Goal: Task Accomplishment & Management: Manage account settings

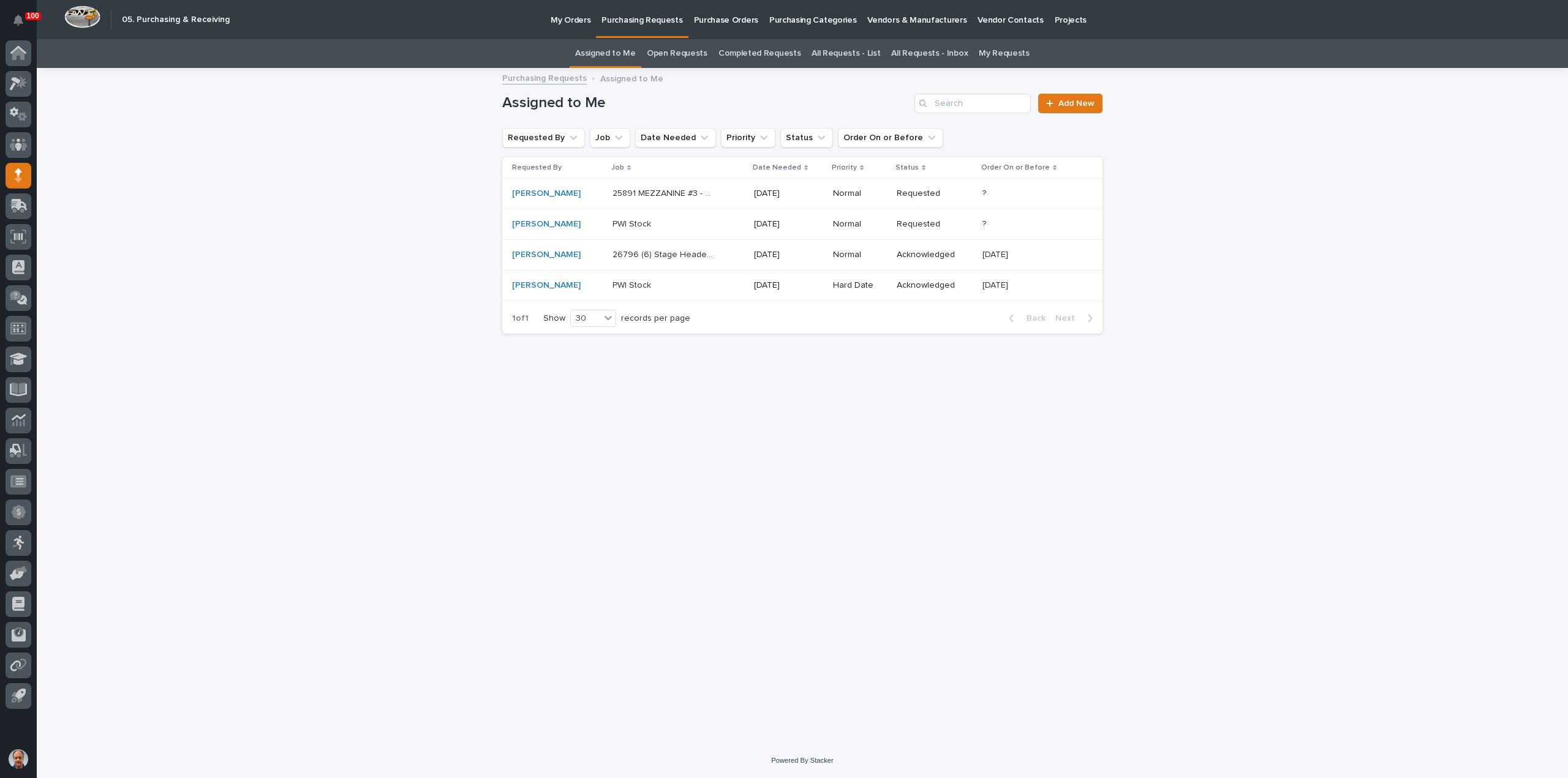
click at [685, 189] on p "25891 MEZZANINE #3 - Misc. Hardware" at bounding box center [665, 192] width 105 height 13
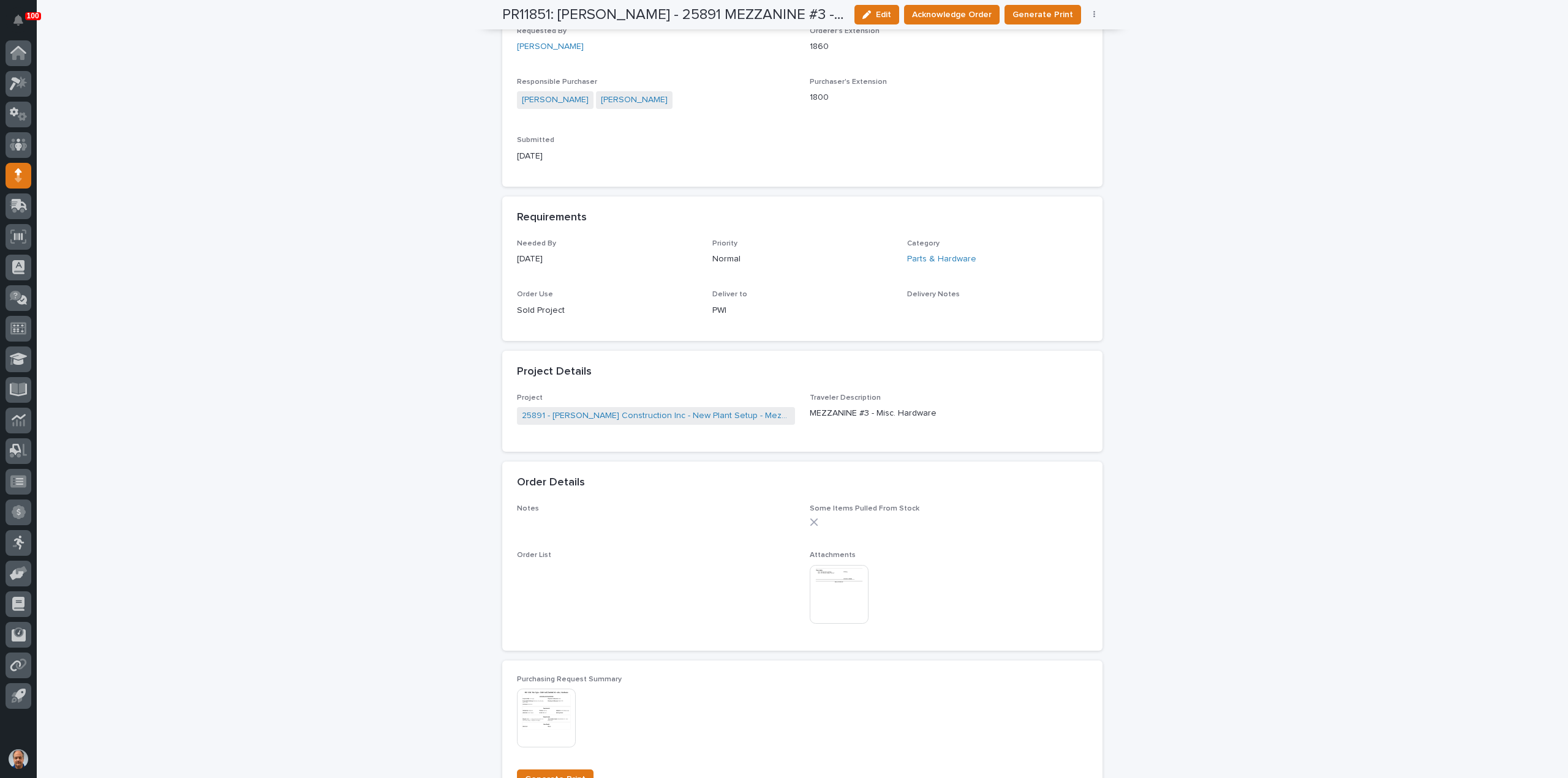
scroll to position [490, 0]
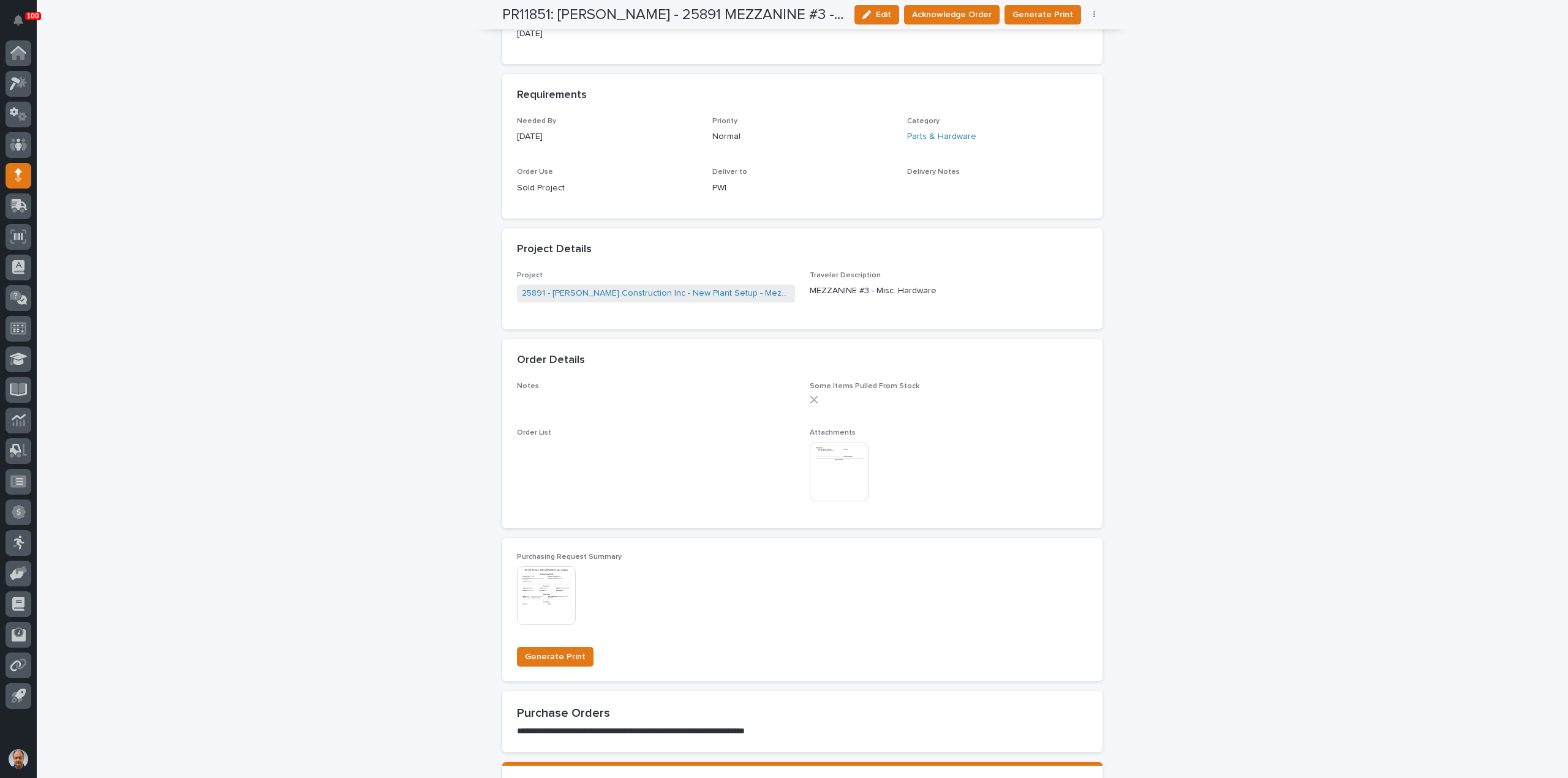
click at [781, 454] on span "Order List •••" at bounding box center [655, 471] width 278 height 85
click at [821, 458] on img at bounding box center [838, 471] width 59 height 59
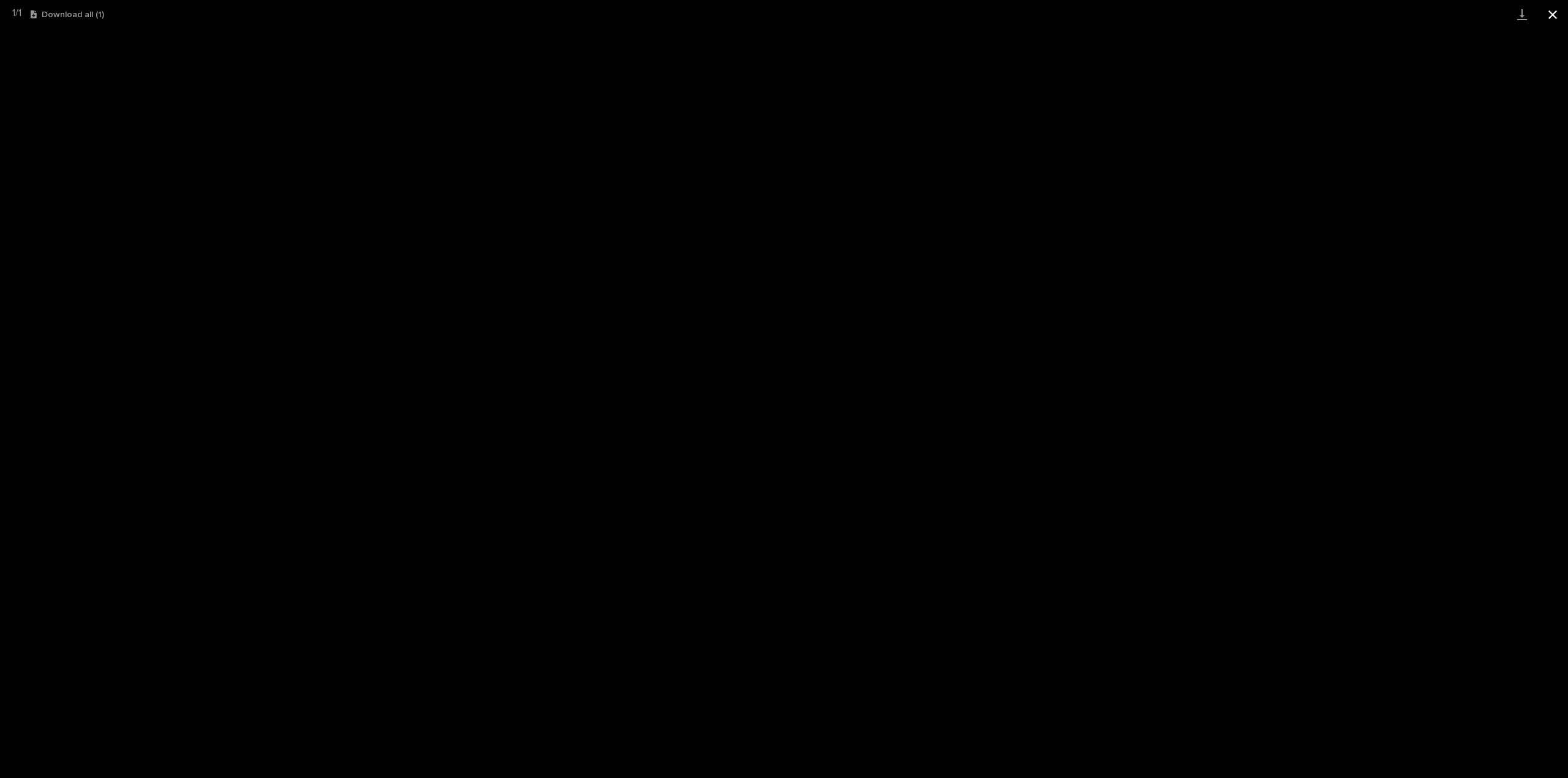
click at [1555, 16] on button "Close gallery" at bounding box center [1552, 14] width 30 height 29
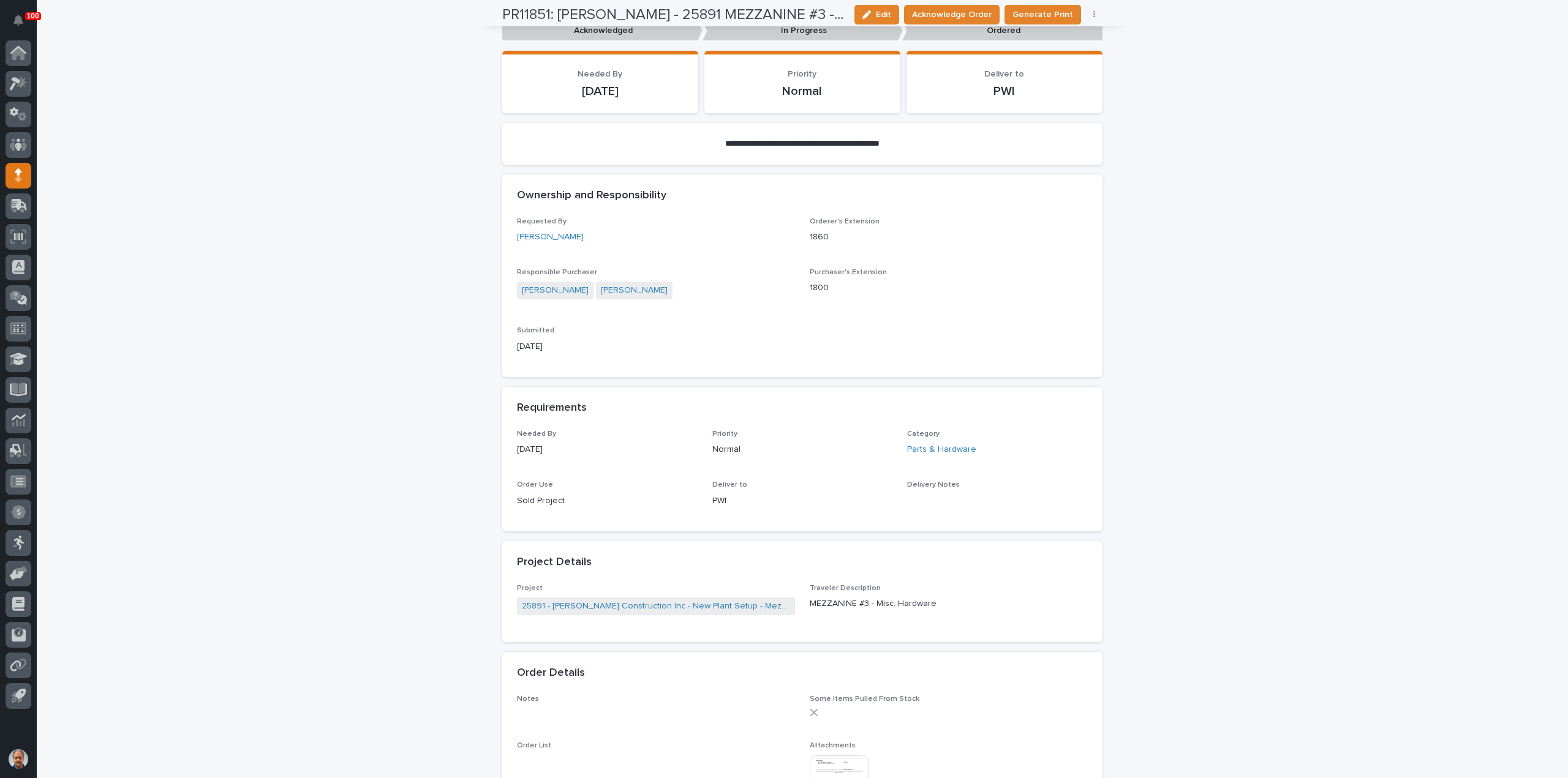
scroll to position [20, 0]
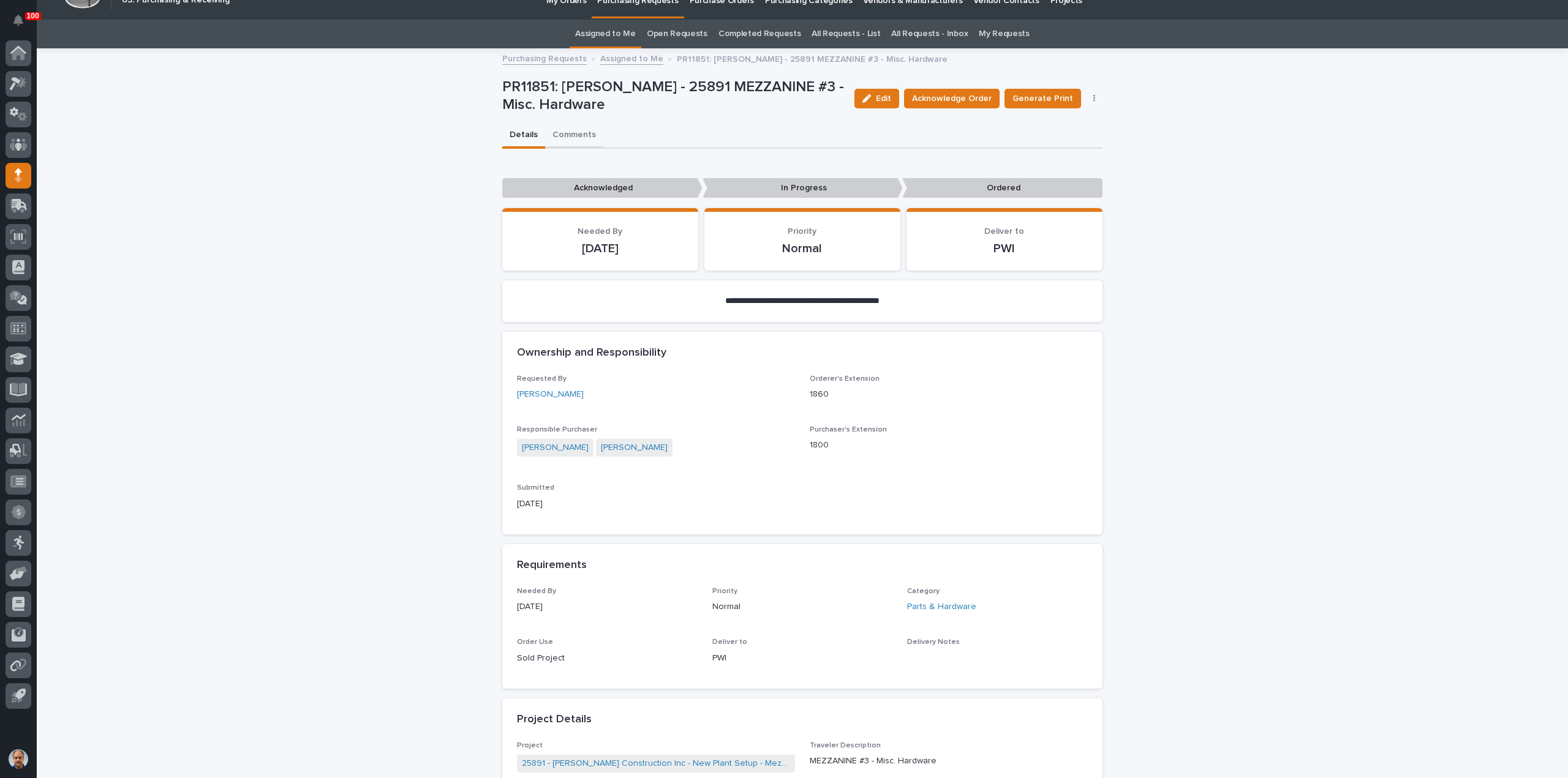
click at [556, 134] on div "**********" at bounding box center [802, 672] width 600 height 1245
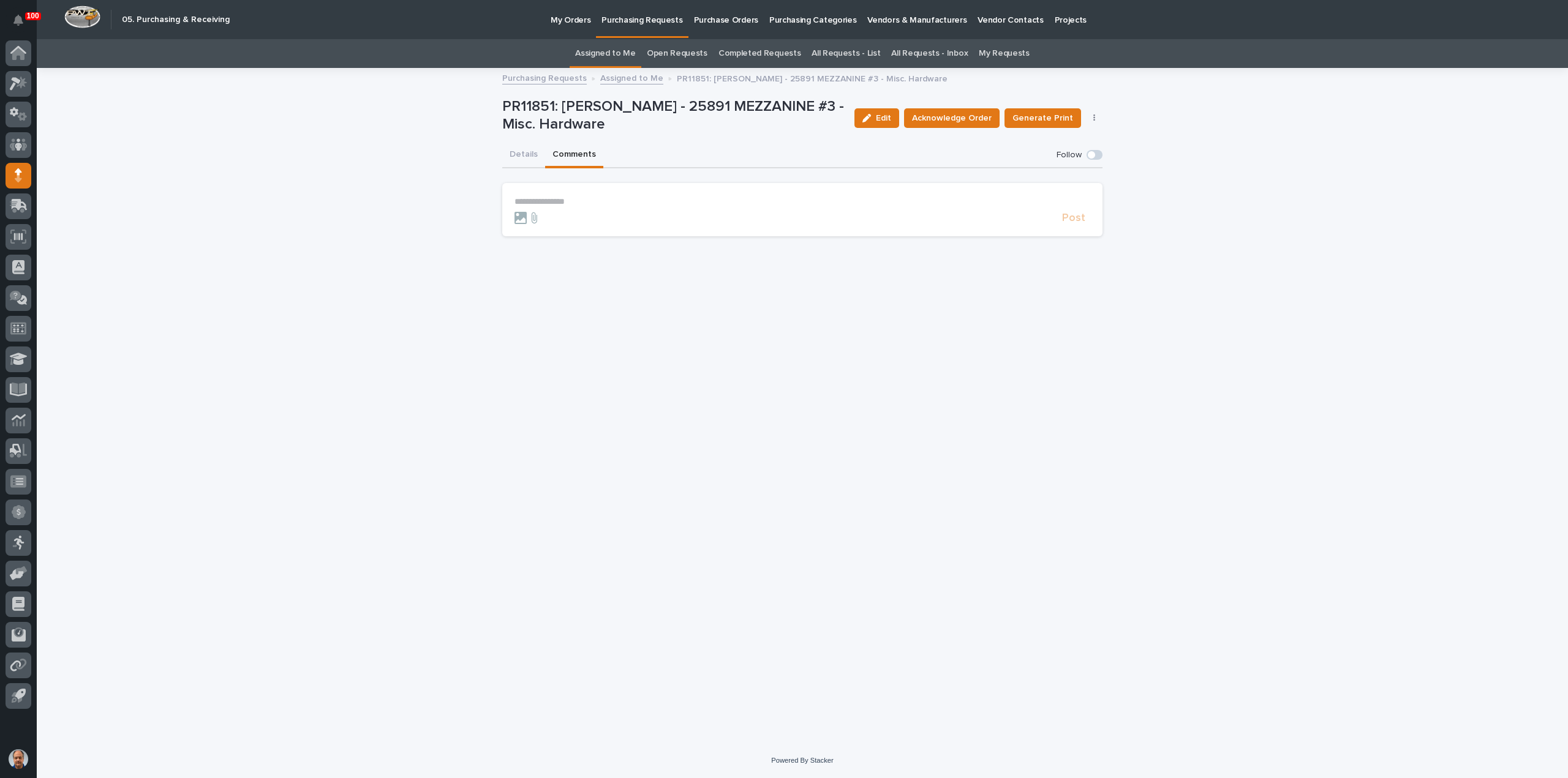
click at [520, 196] on p "**********" at bounding box center [802, 201] width 575 height 11
click at [1072, 222] on span "Post" at bounding box center [1073, 223] width 23 height 11
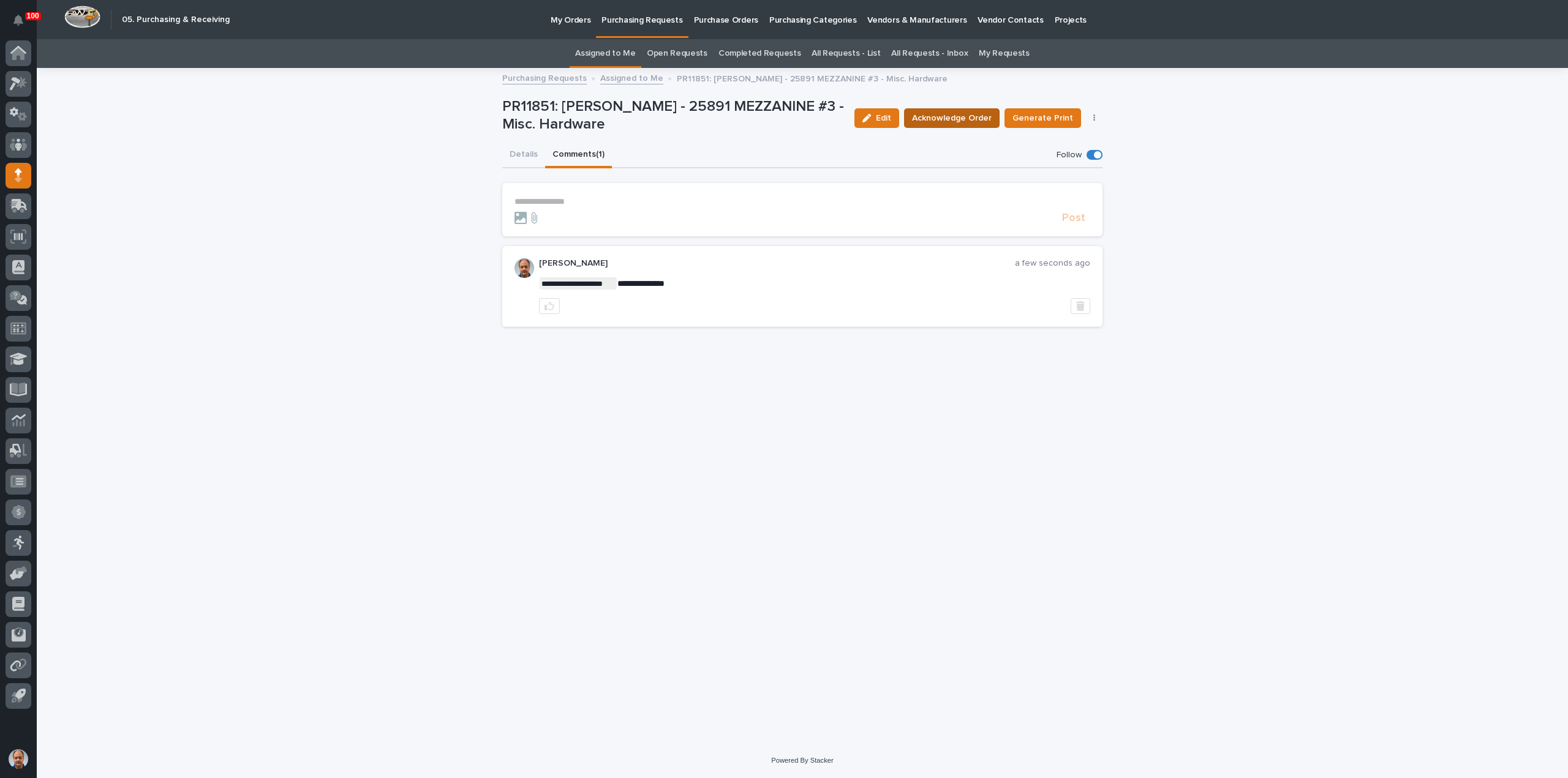
click at [976, 114] on span "Acknowledge Order" at bounding box center [952, 118] width 80 height 12
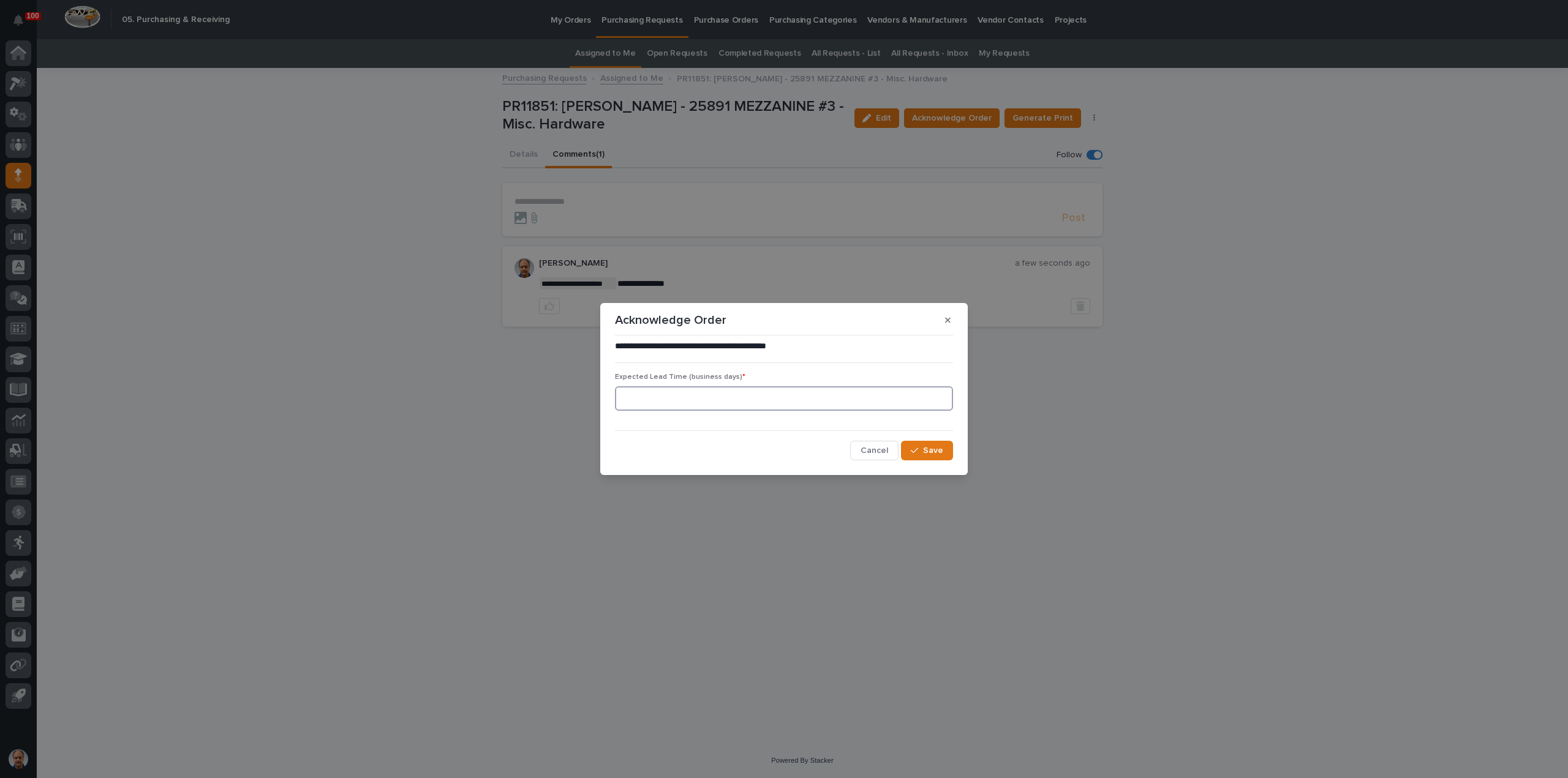
click at [657, 401] on input at bounding box center [784, 399] width 338 height 25
type input "0"
click at [925, 447] on span "Save" at bounding box center [933, 451] width 21 height 8
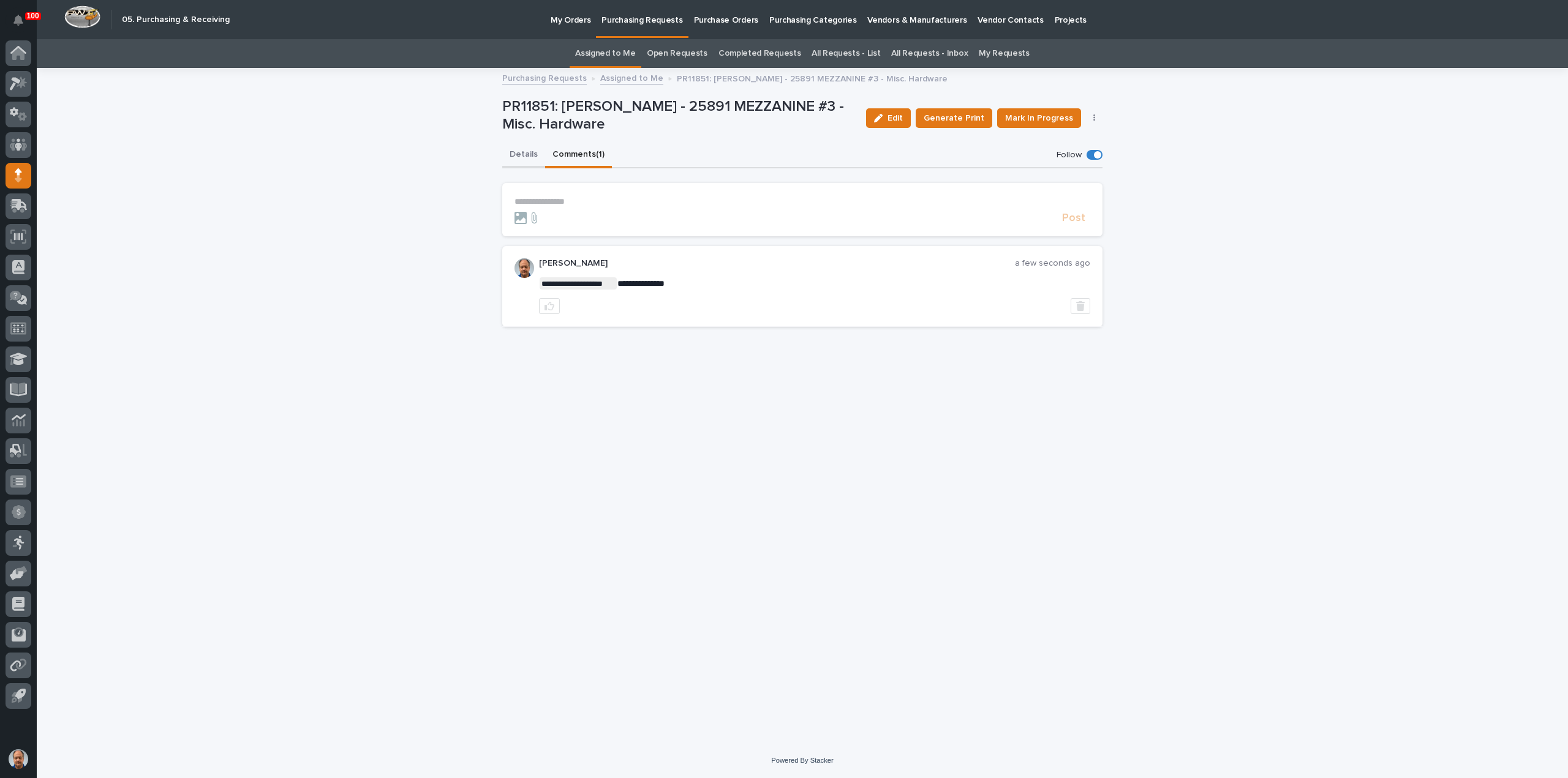
click at [520, 155] on button "Details" at bounding box center [523, 155] width 43 height 25
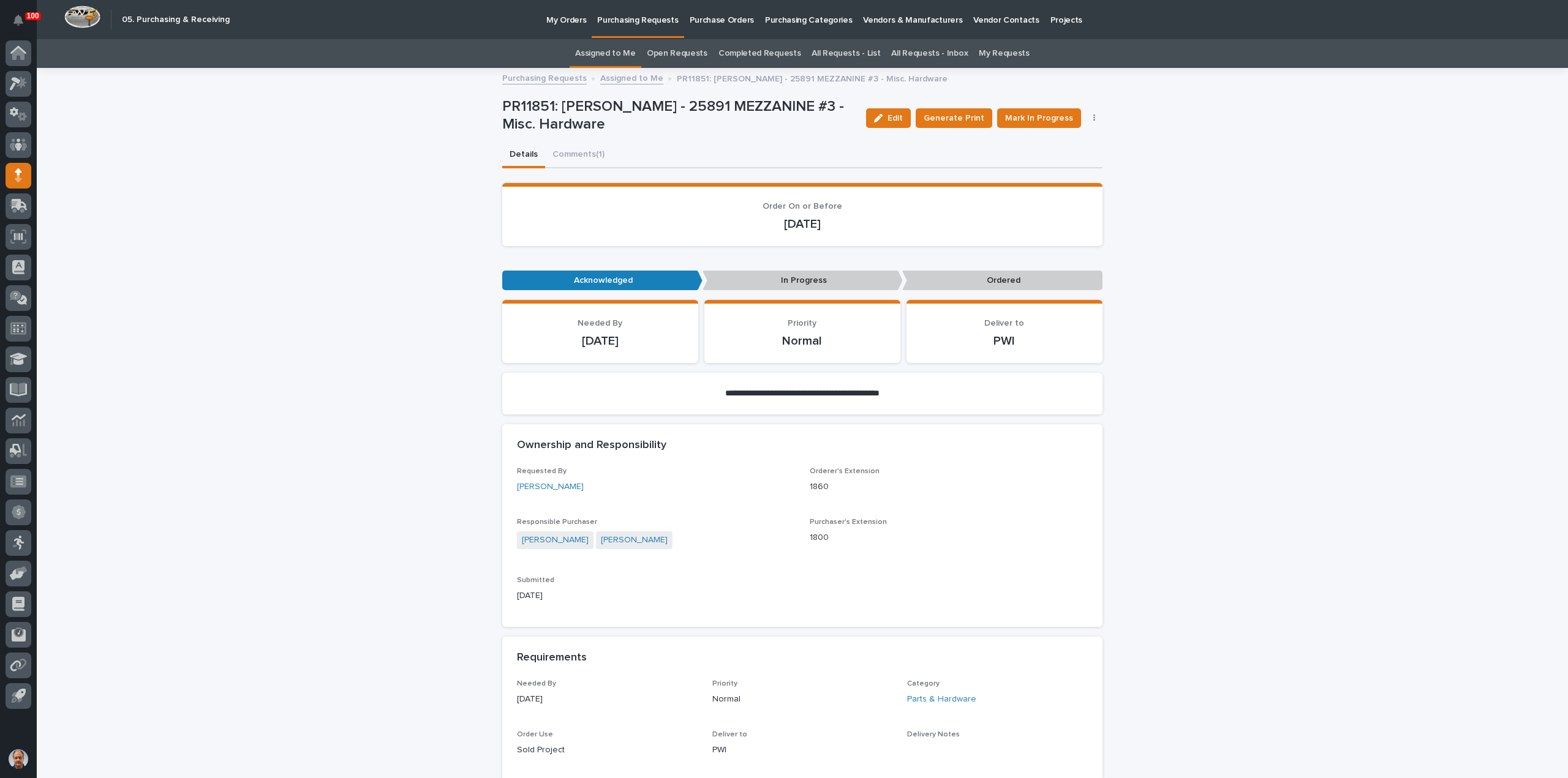
click at [627, 79] on link "Assigned to Me" at bounding box center [631, 78] width 63 height 14
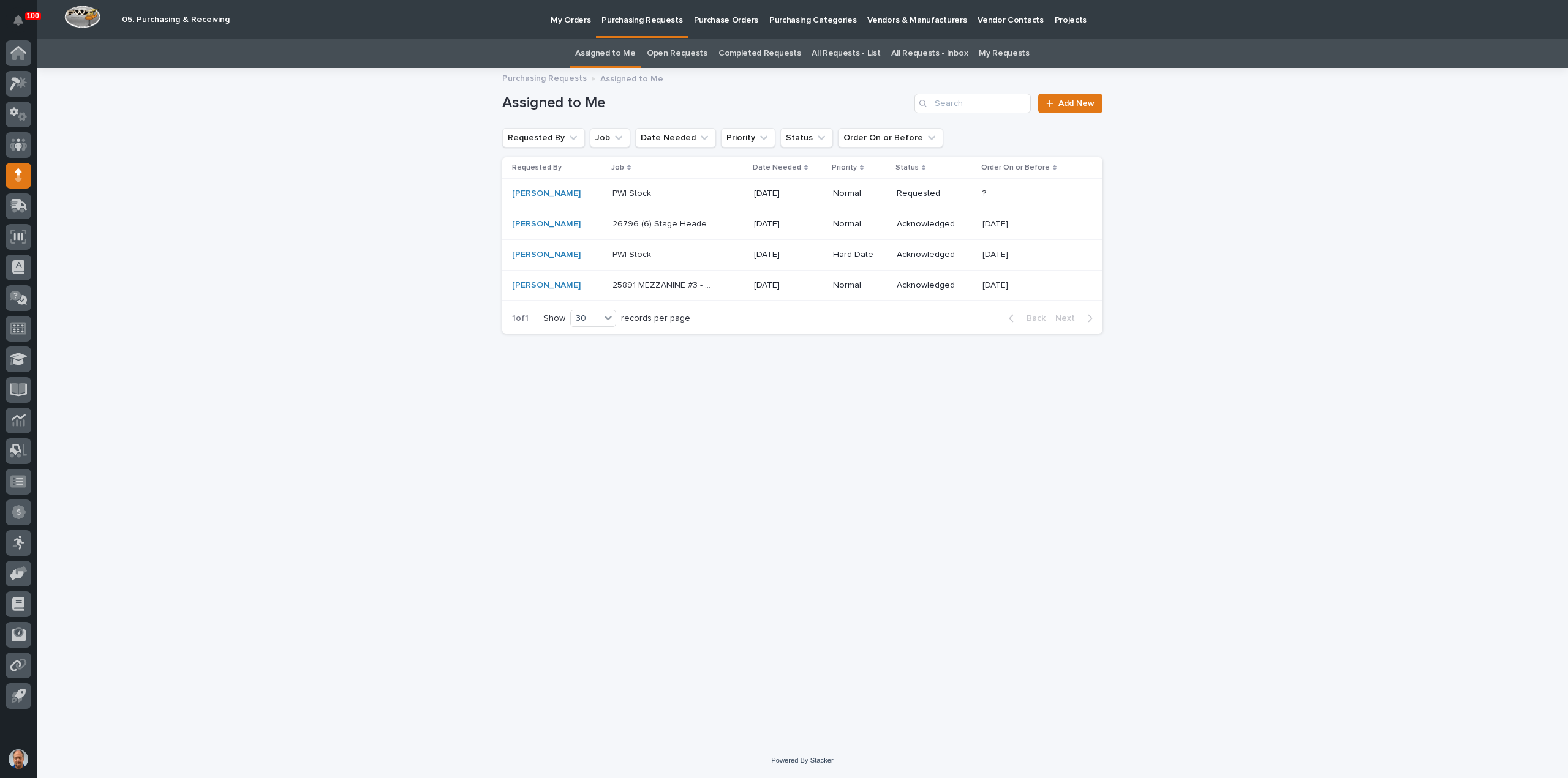
click at [623, 191] on p "PWI Stock" at bounding box center [633, 192] width 41 height 13
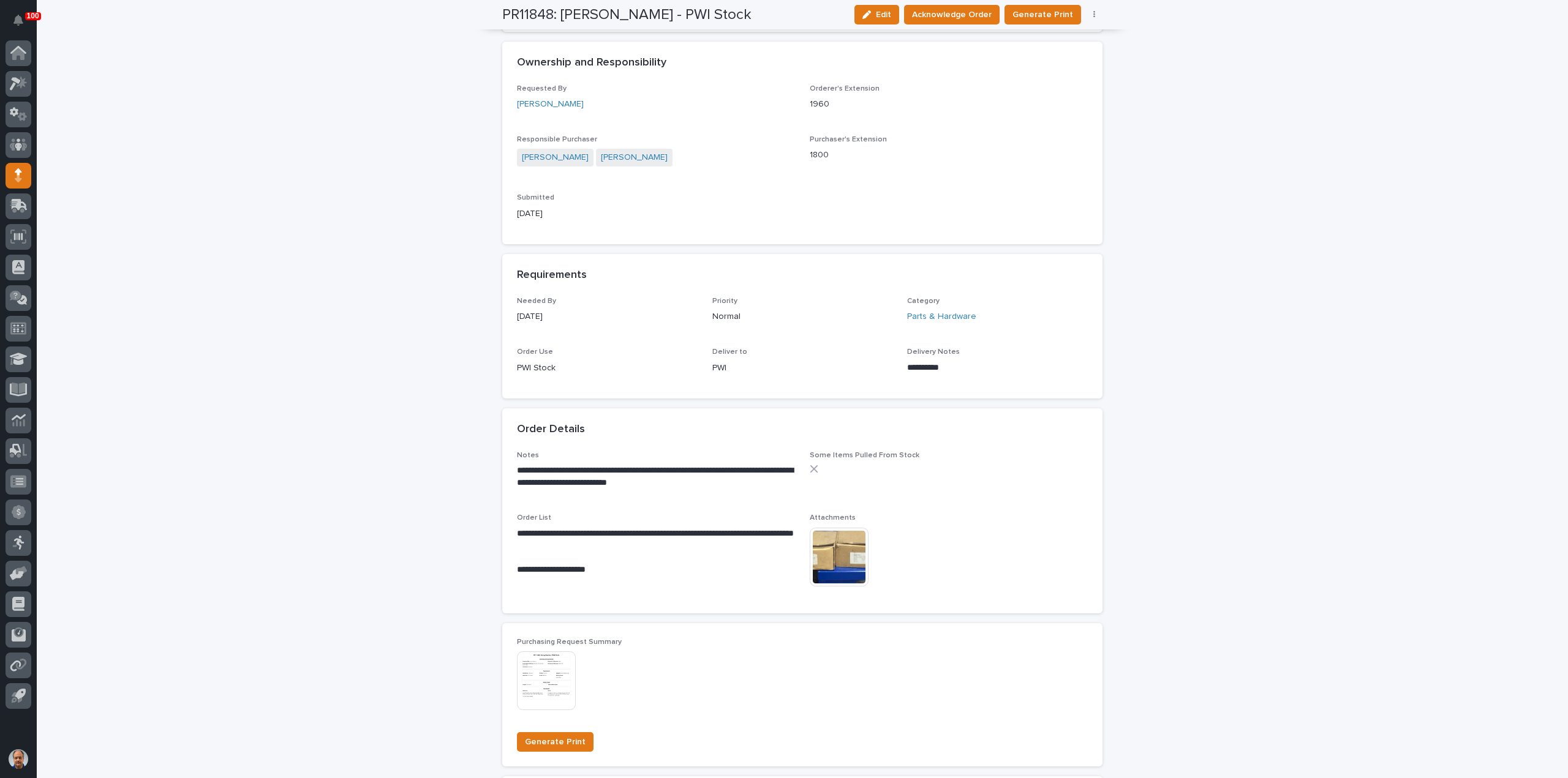
scroll to position [367, 0]
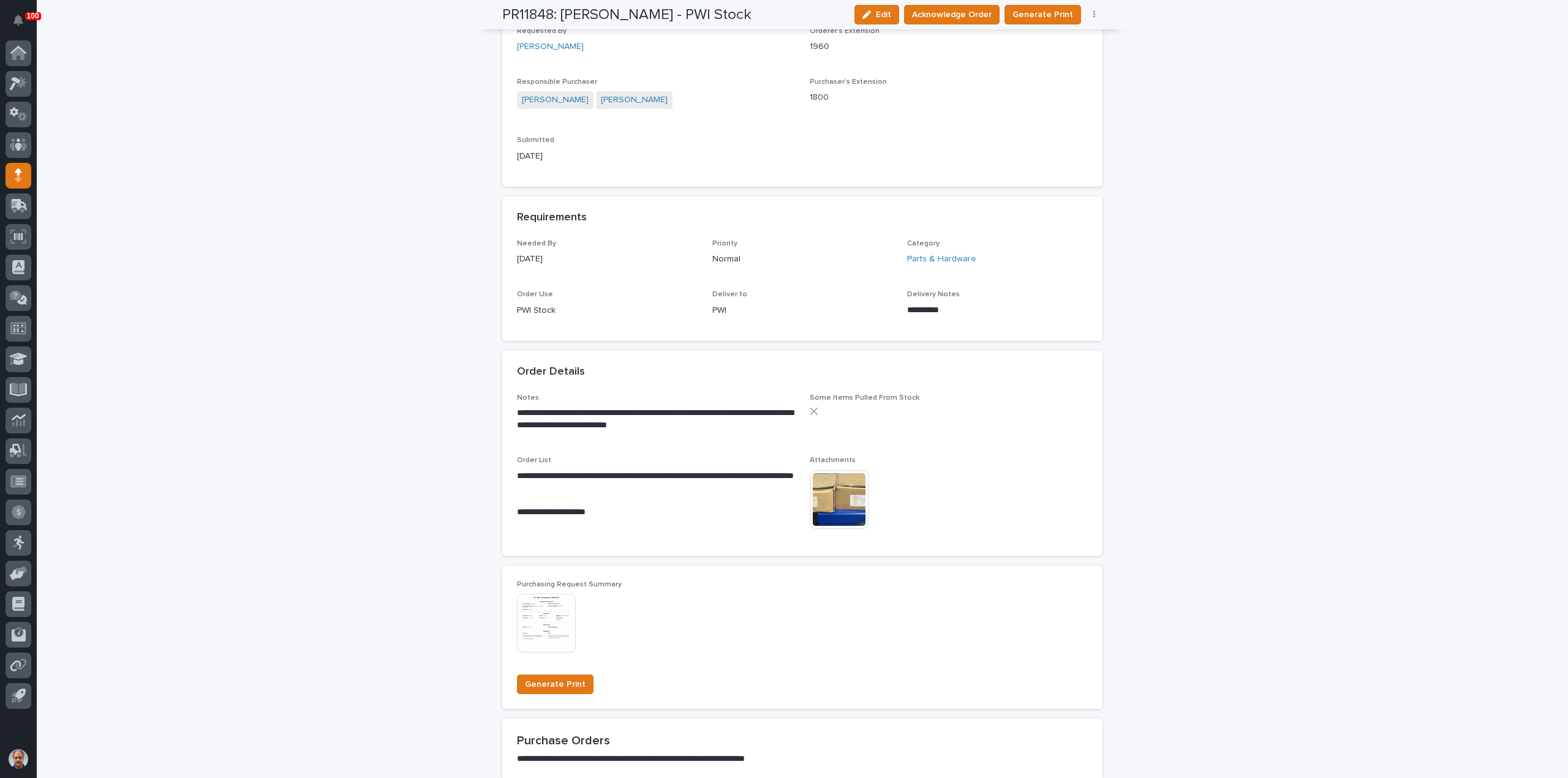
click at [846, 499] on img at bounding box center [838, 499] width 59 height 59
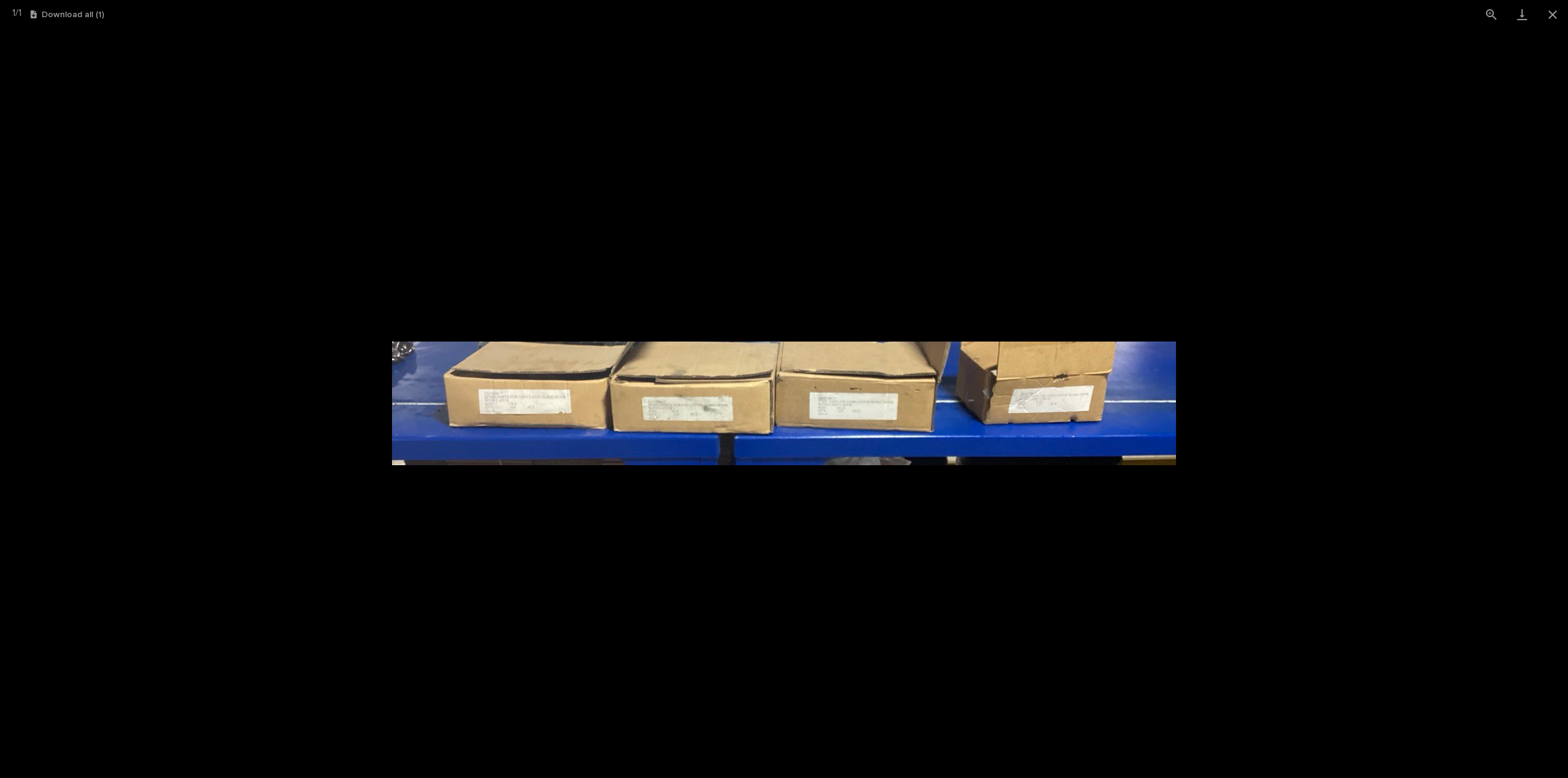
click at [1031, 401] on img at bounding box center [783, 403] width 784 height 124
click at [1550, 13] on button "Close gallery" at bounding box center [1552, 14] width 30 height 29
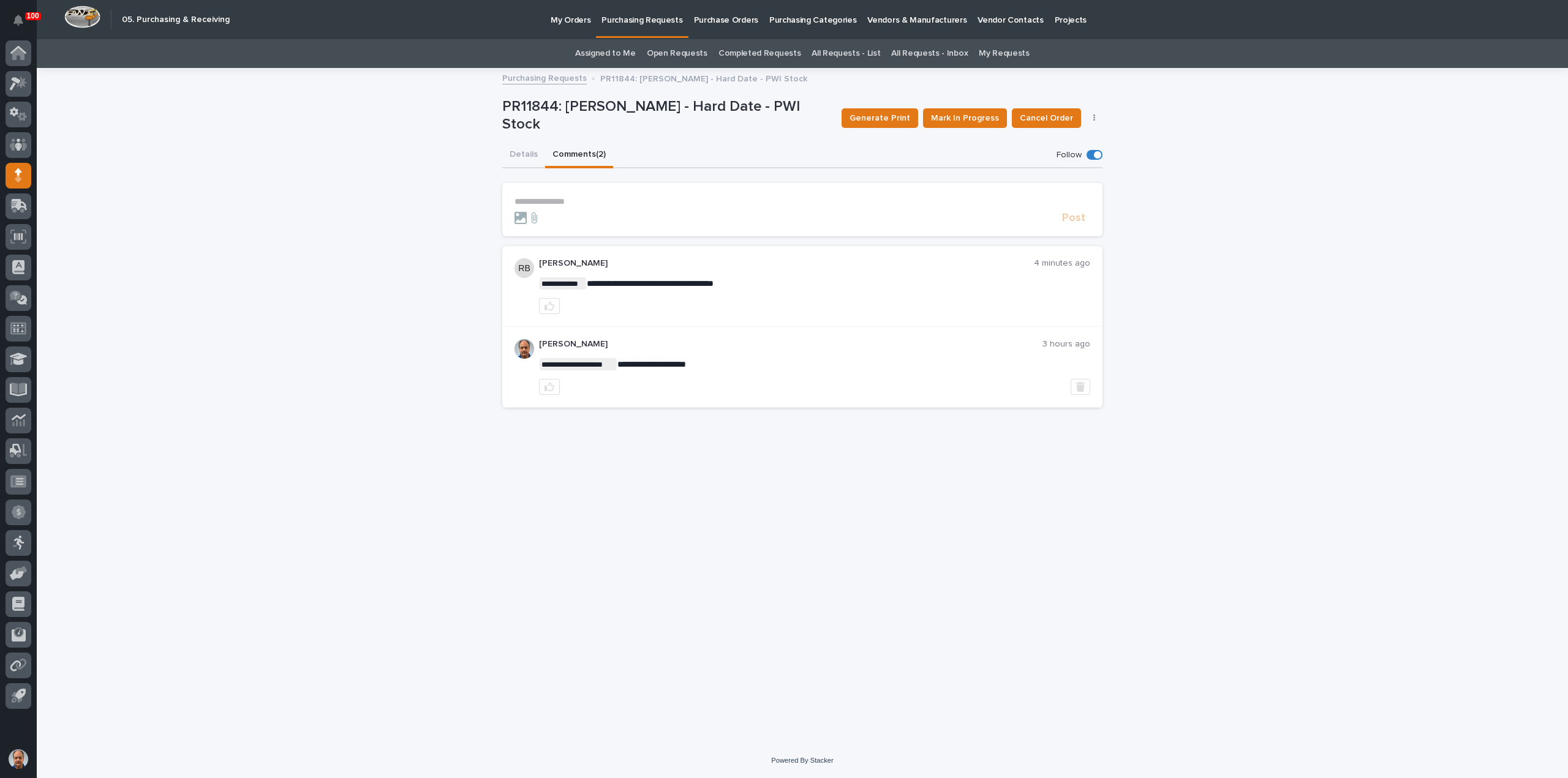
click at [571, 16] on p "My Orders" at bounding box center [571, 13] width 40 height 25
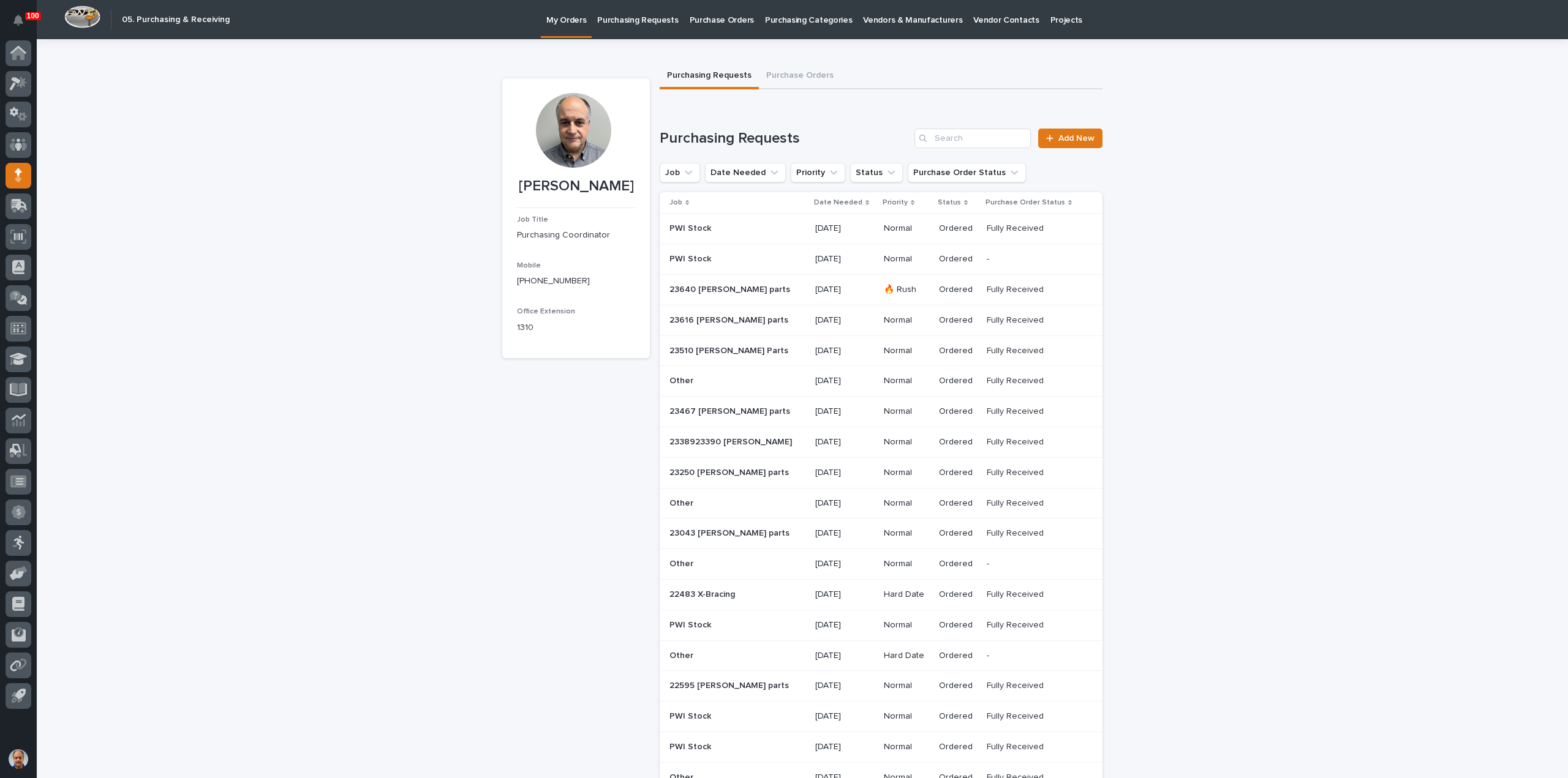
click at [631, 19] on p "Purchasing Requests" at bounding box center [638, 13] width 81 height 25
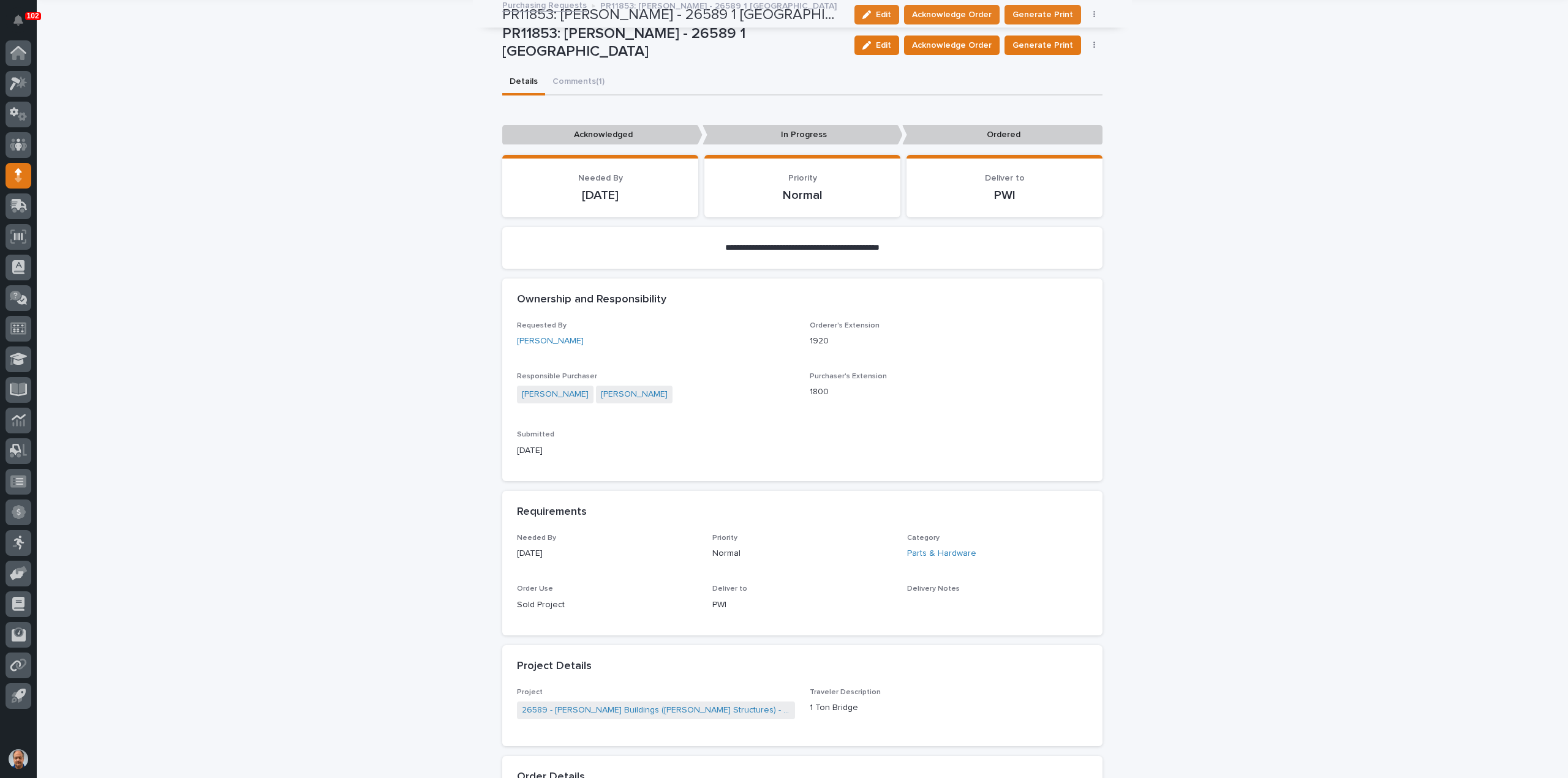
scroll to position [61, 0]
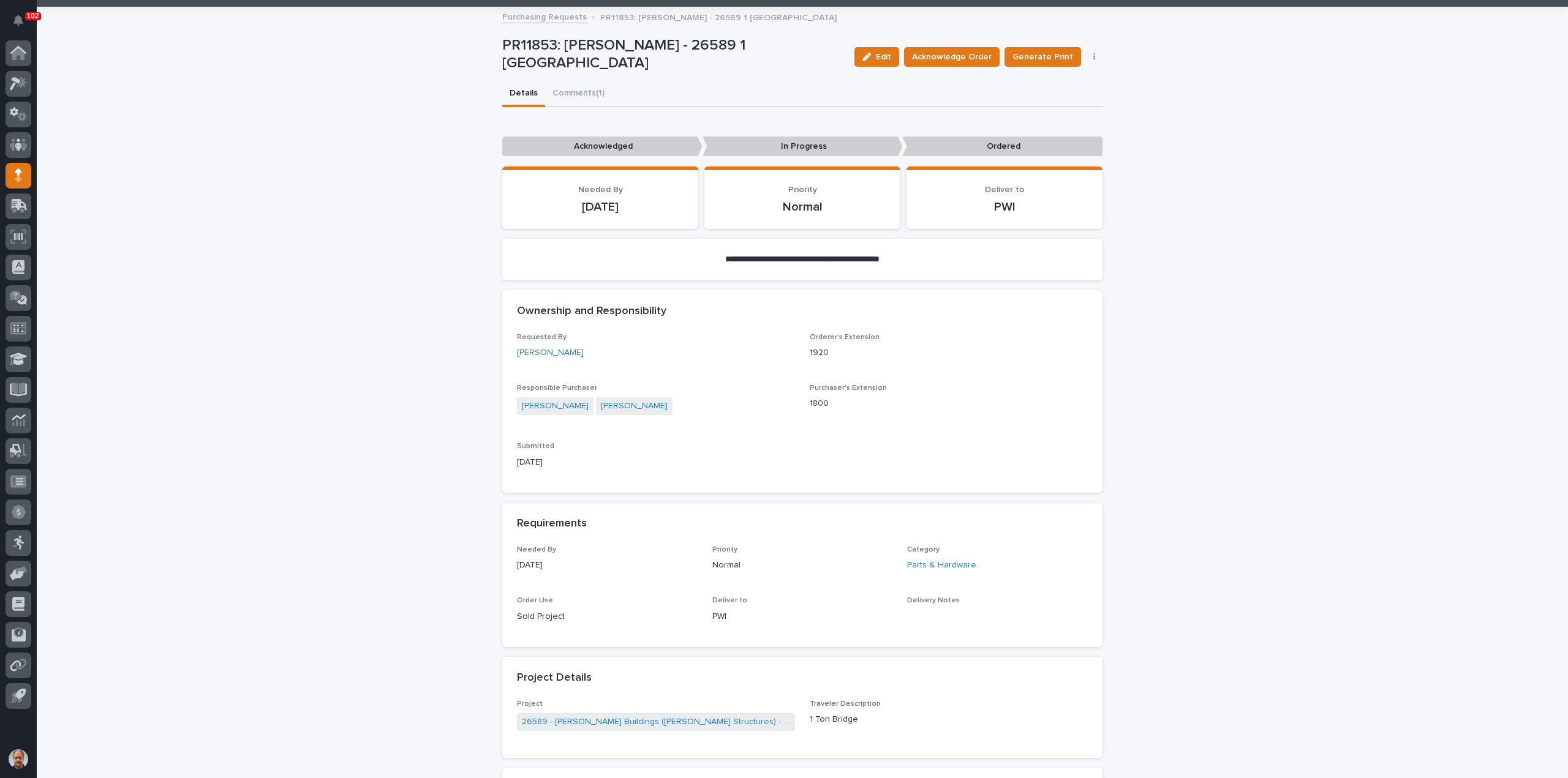
click at [573, 93] on div "**********" at bounding box center [802, 630] width 600 height 1245
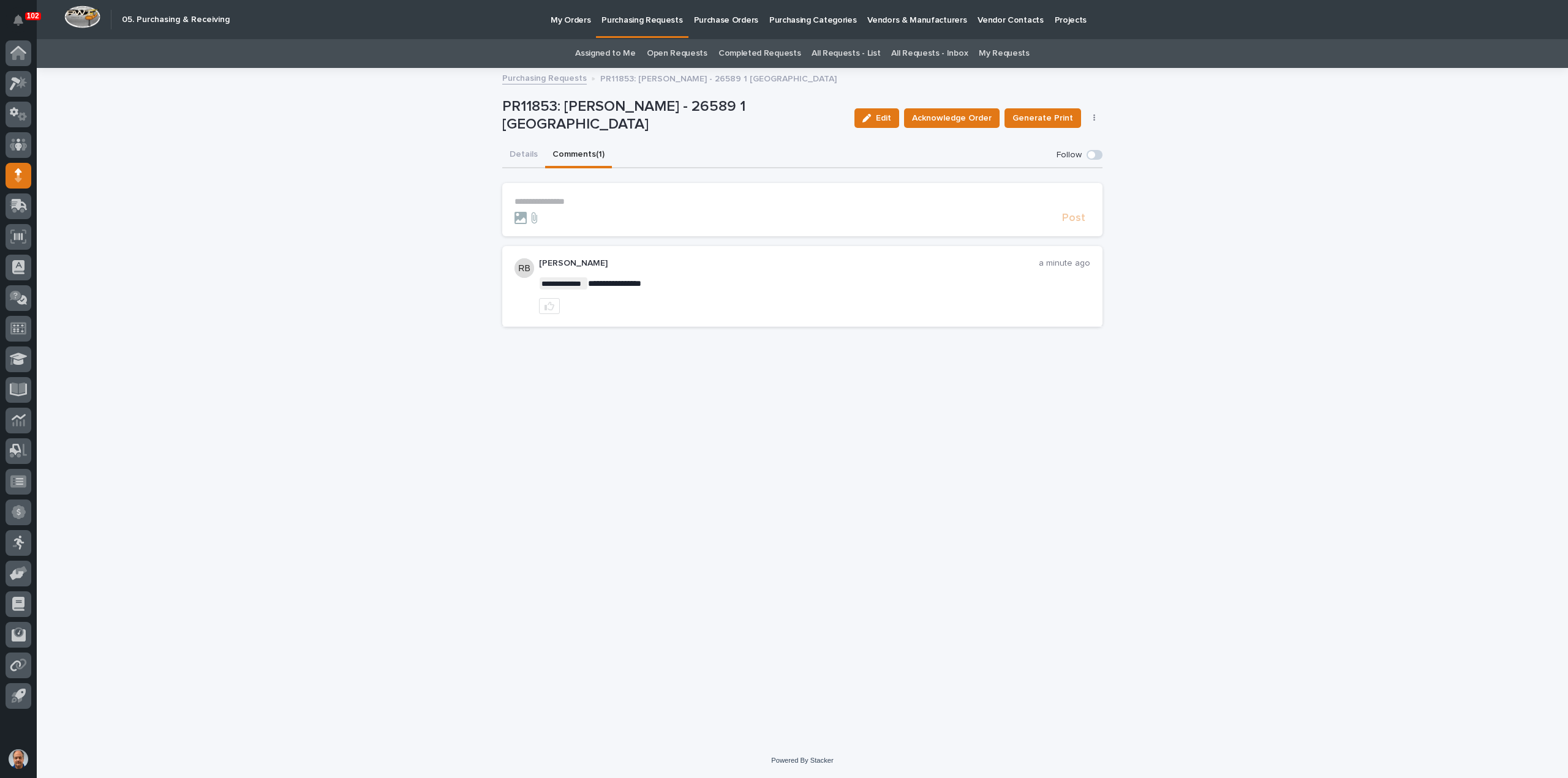
click at [542, 199] on p "**********" at bounding box center [802, 201] width 575 height 11
click at [1080, 229] on span "Post" at bounding box center [1073, 223] width 23 height 11
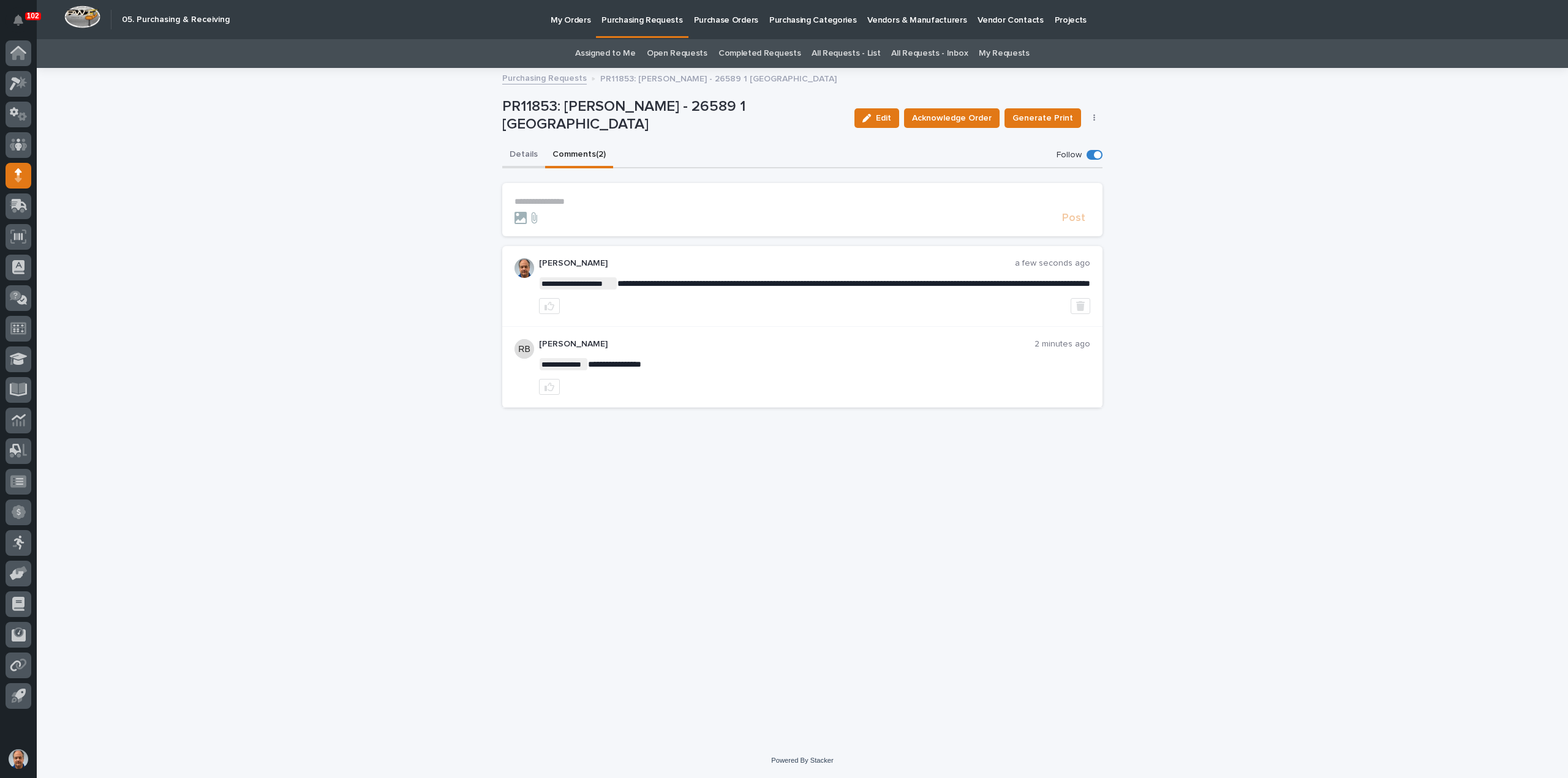
click at [521, 153] on button "Details" at bounding box center [523, 155] width 43 height 25
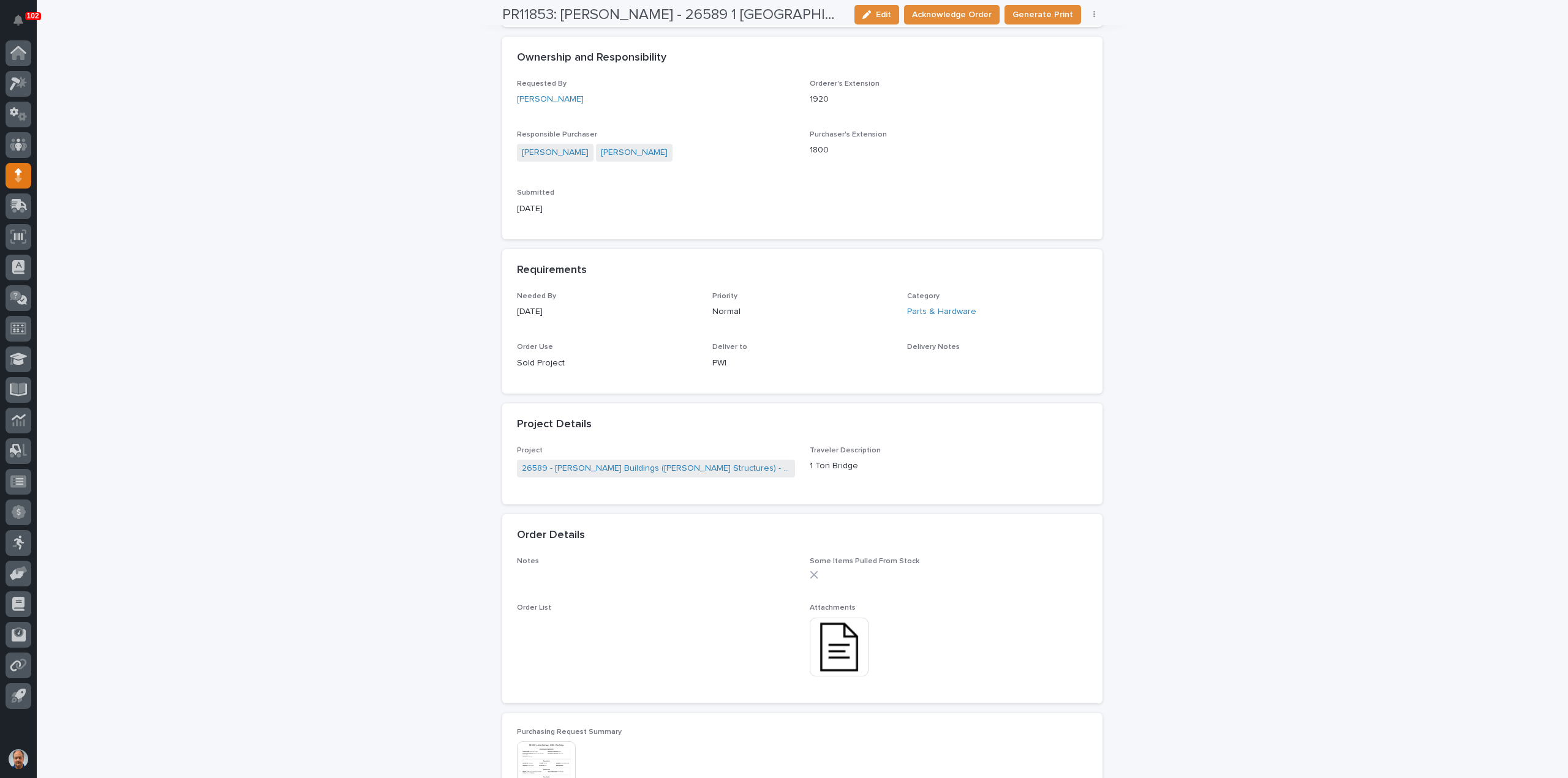
scroll to position [428, 0]
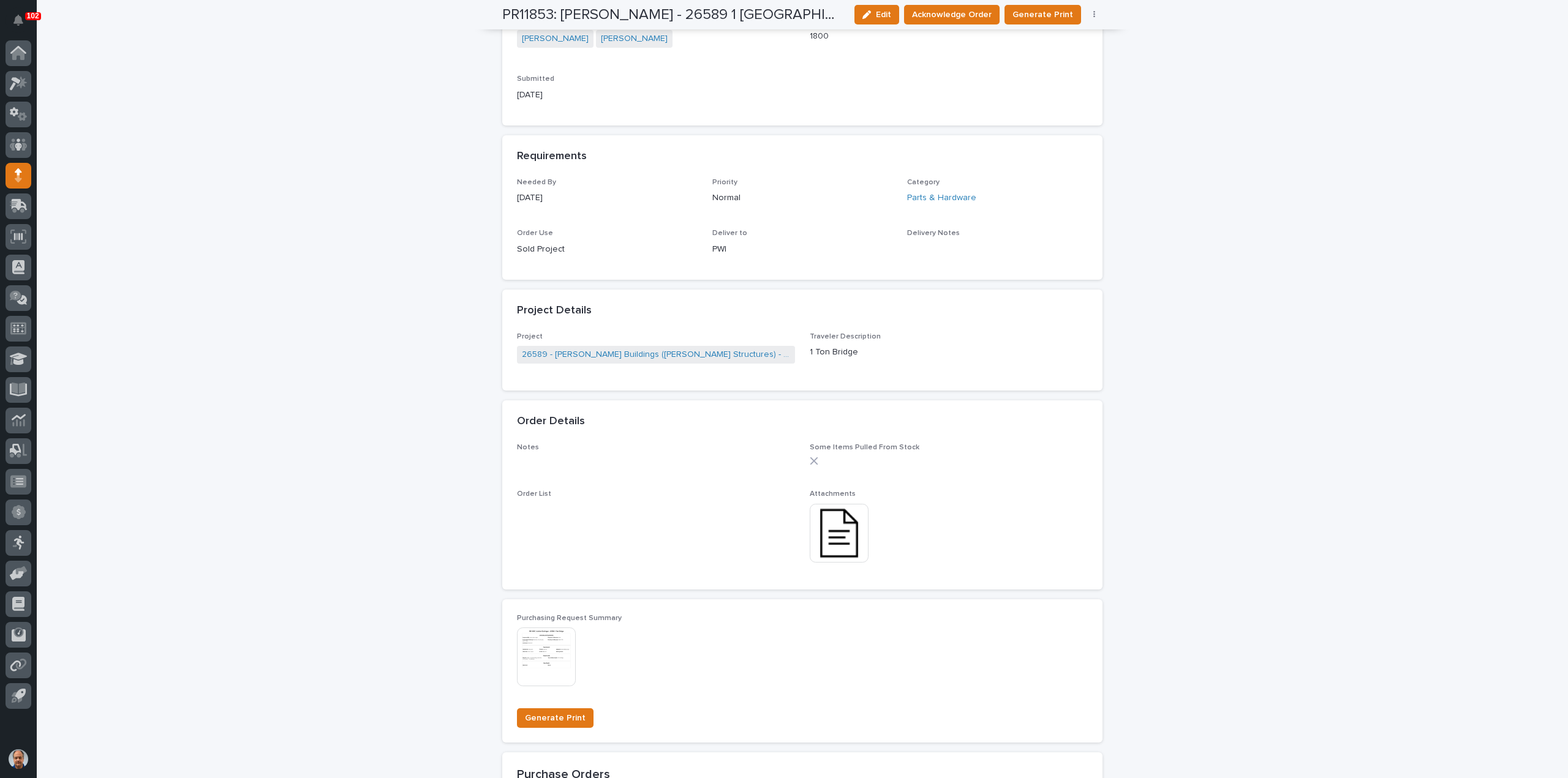
click at [848, 524] on img at bounding box center [838, 533] width 59 height 59
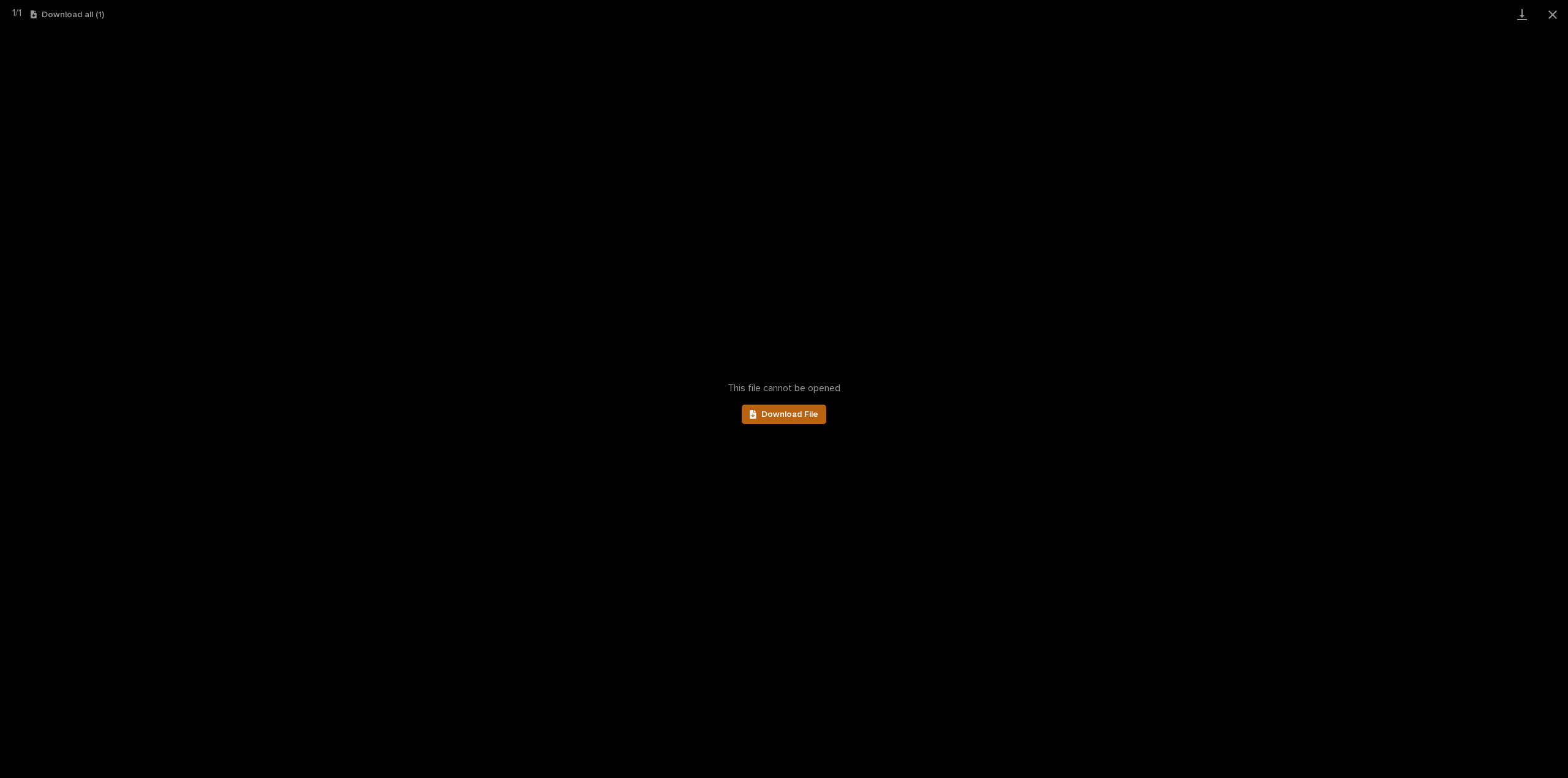
click at [804, 412] on span "Download File" at bounding box center [790, 414] width 57 height 8
click at [1558, 11] on button "Close gallery" at bounding box center [1552, 14] width 30 height 29
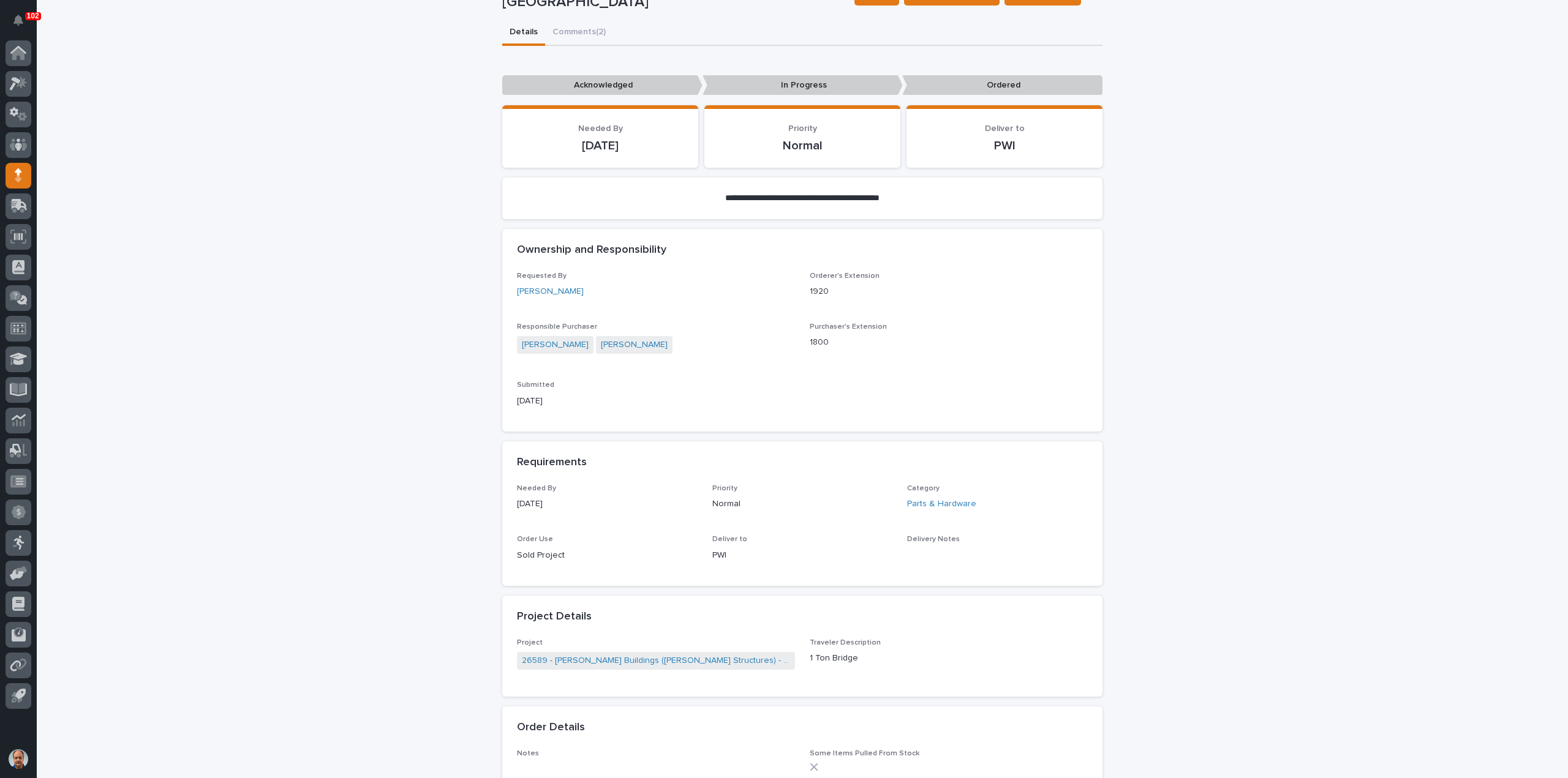
scroll to position [0, 0]
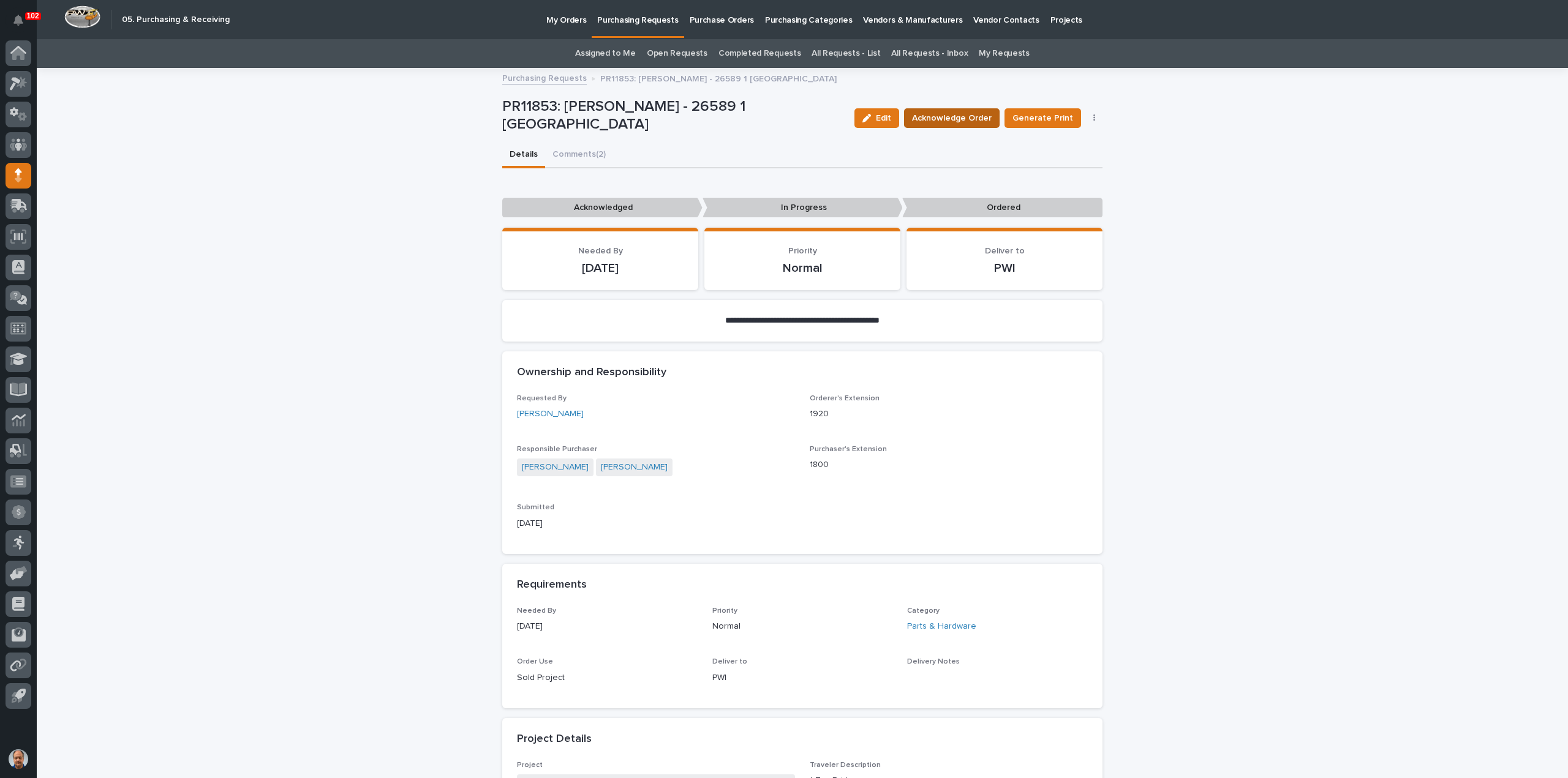
click at [964, 114] on span "Acknowledge Order" at bounding box center [952, 118] width 80 height 12
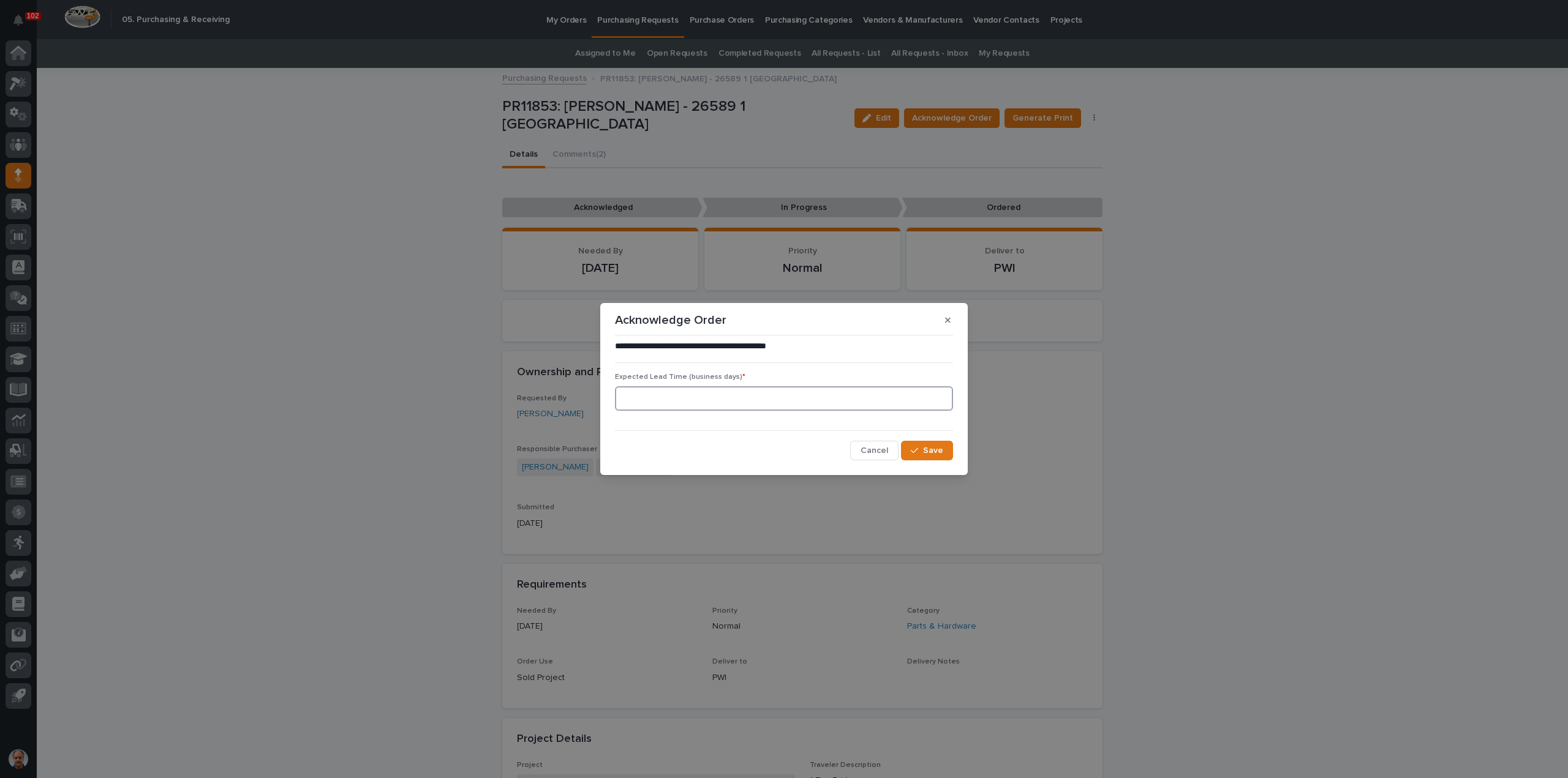
click at [732, 399] on input at bounding box center [784, 399] width 338 height 25
type input "0"
click at [923, 447] on div "button" at bounding box center [916, 451] width 12 height 8
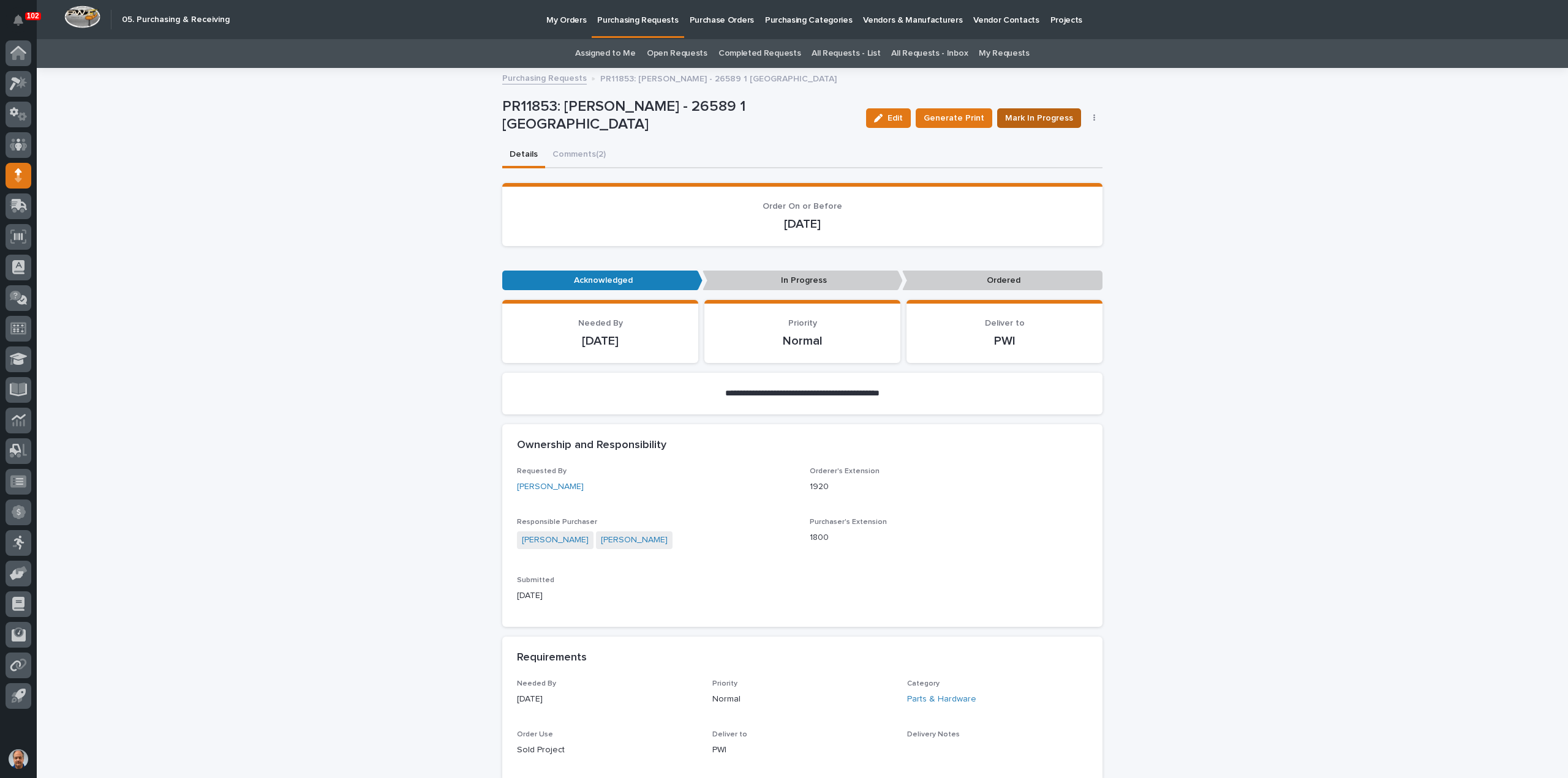
click at [1067, 118] on span "Mark In Progress" at bounding box center [1039, 118] width 68 height 12
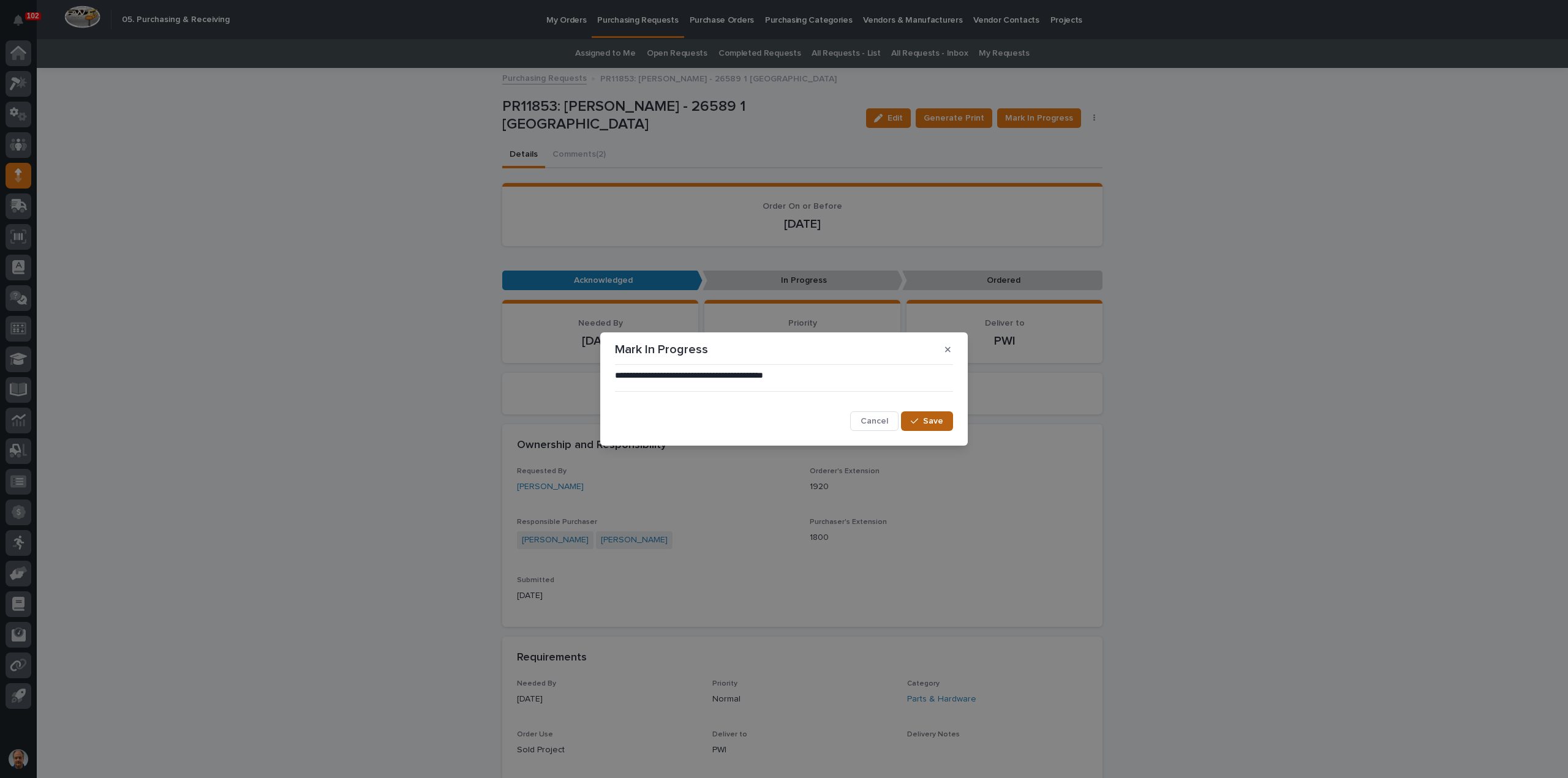
click at [918, 422] on icon "button" at bounding box center [914, 421] width 7 height 8
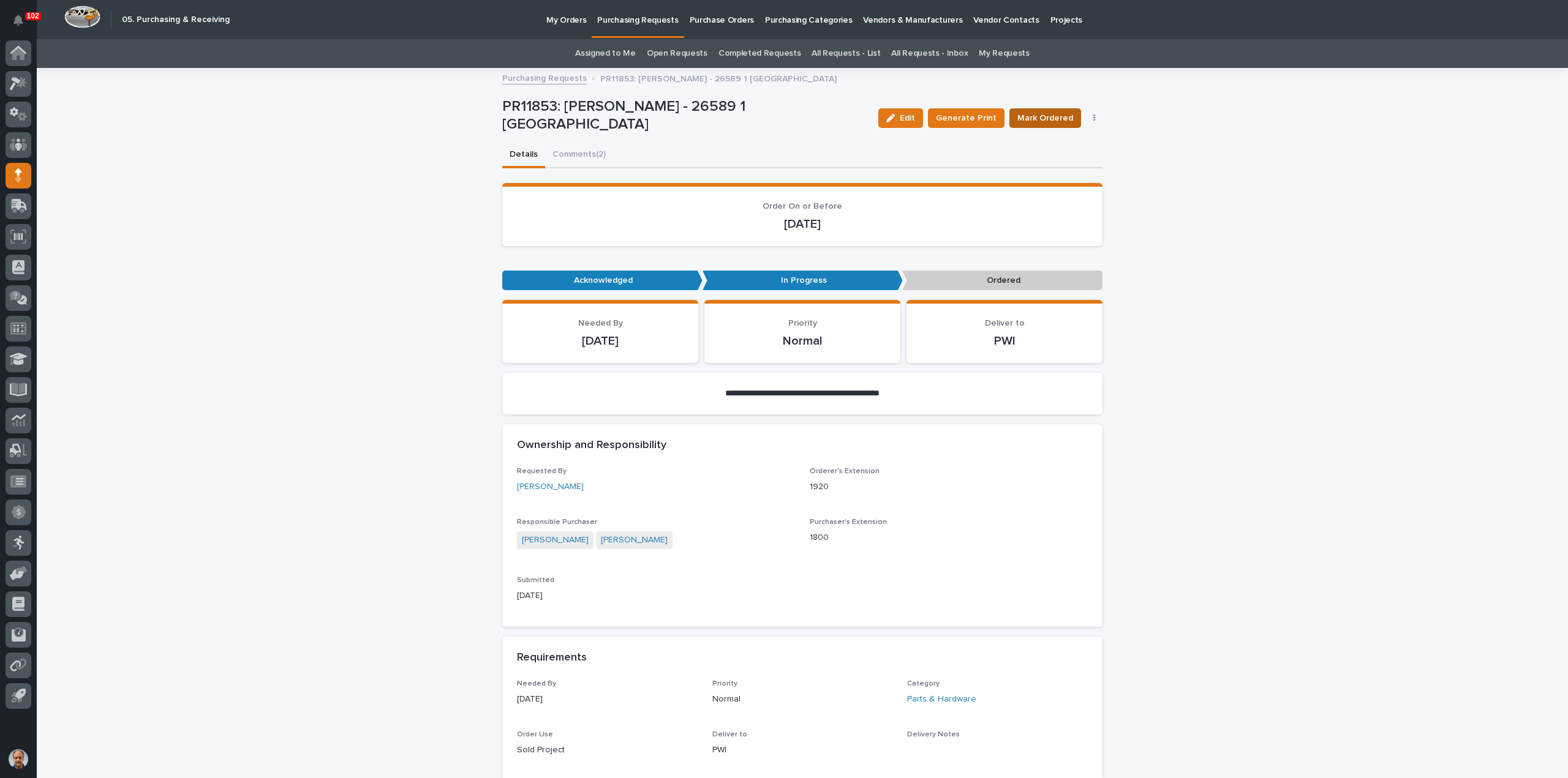
click at [1045, 116] on span "Mark Ordered" at bounding box center [1045, 118] width 56 height 12
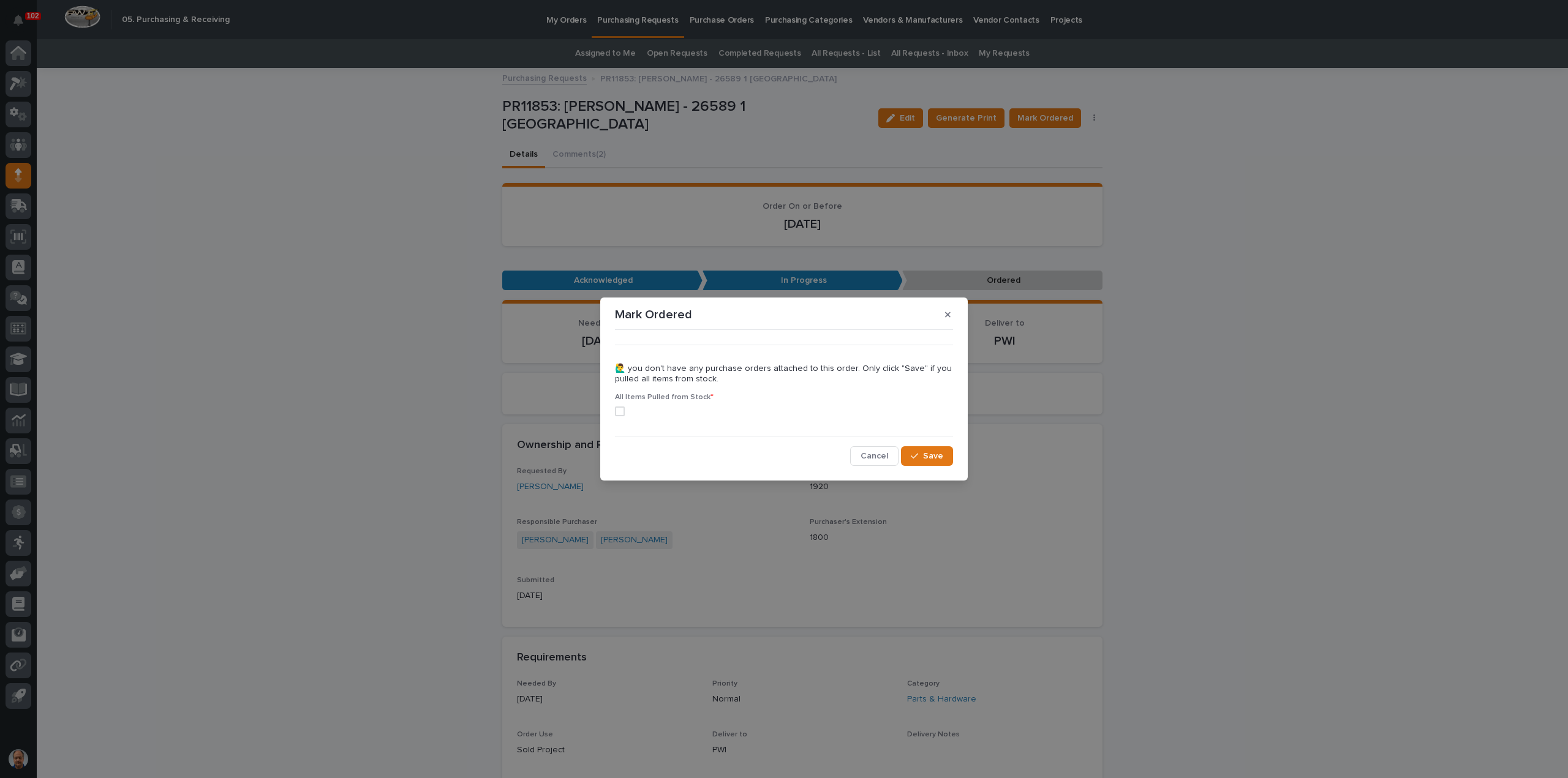
click at [616, 412] on span at bounding box center [620, 411] width 10 height 10
click at [916, 459] on icon "button" at bounding box center [914, 456] width 7 height 8
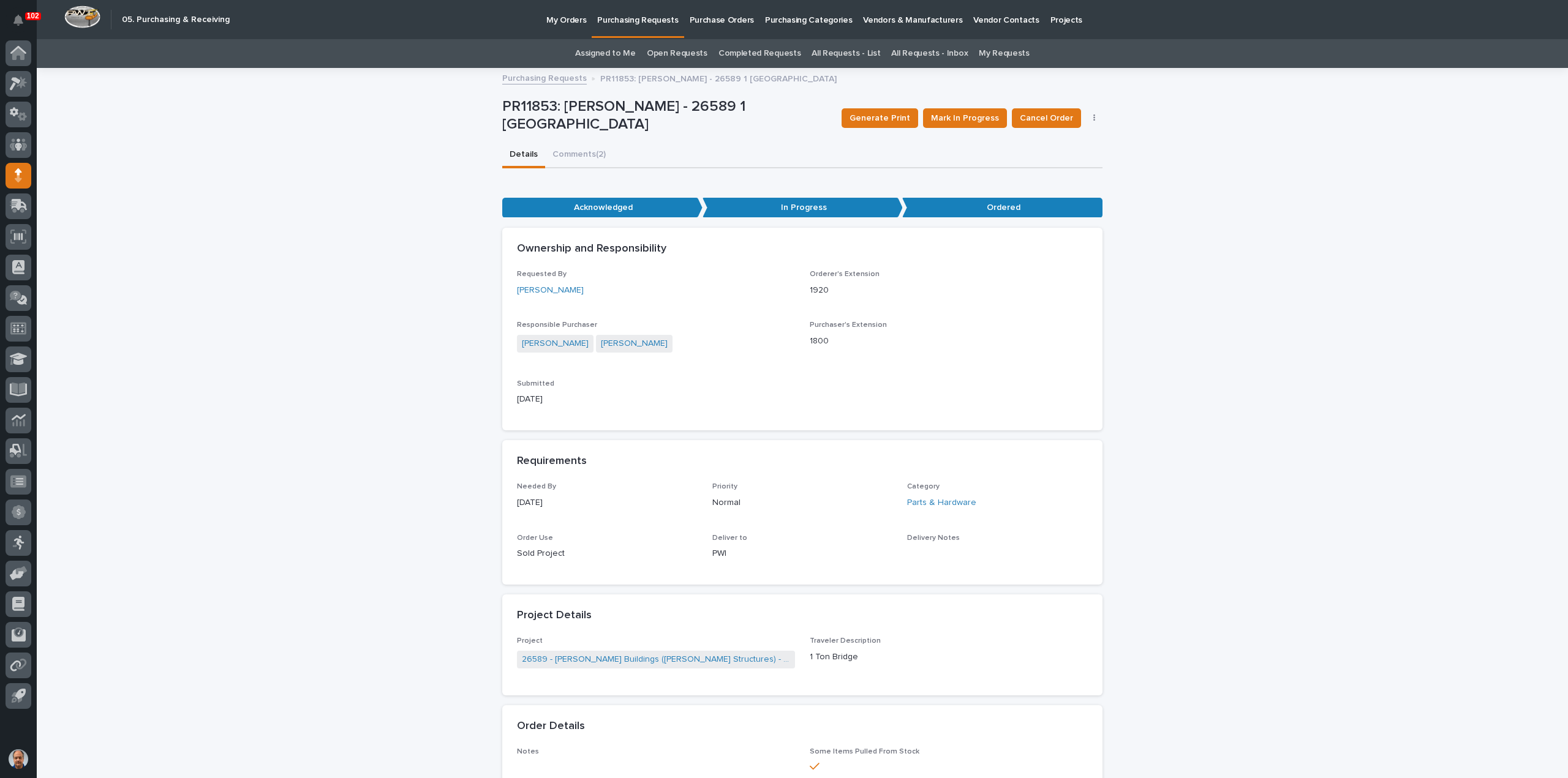
click at [630, 20] on p "Purchasing Requests" at bounding box center [638, 13] width 81 height 25
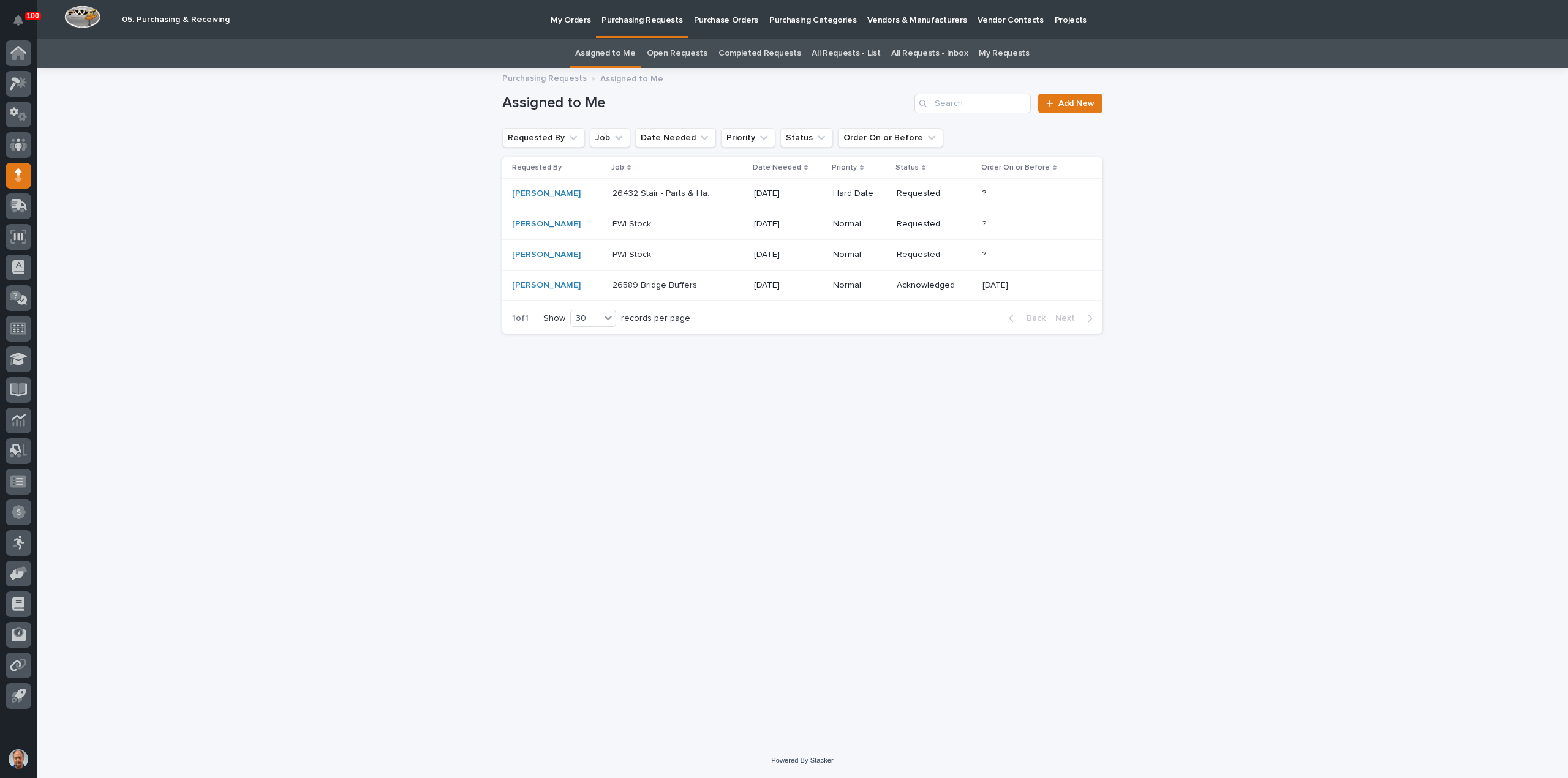
click at [677, 286] on p "26589 Bridge Buffers" at bounding box center [655, 284] width 87 height 13
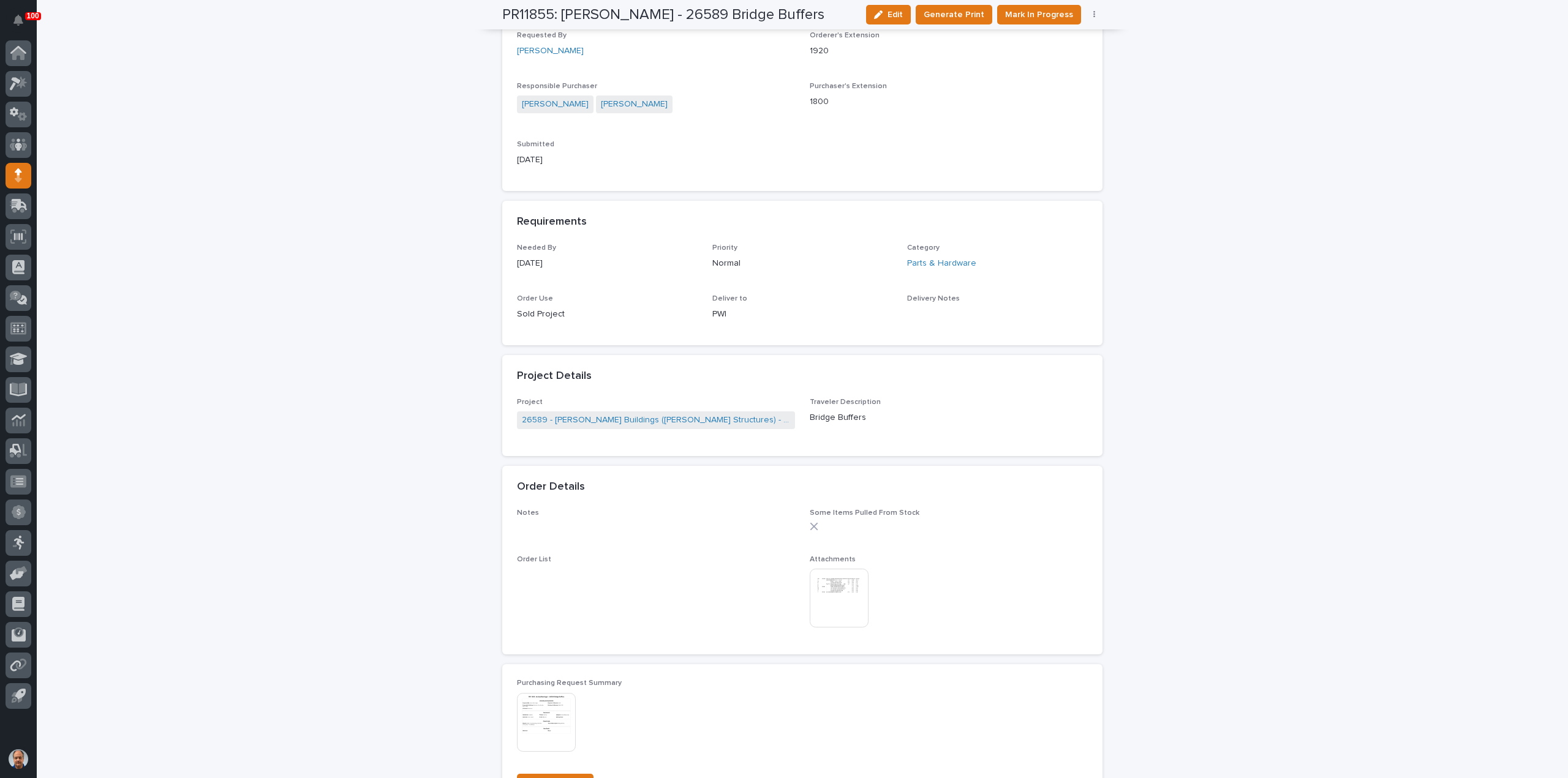
scroll to position [490, 0]
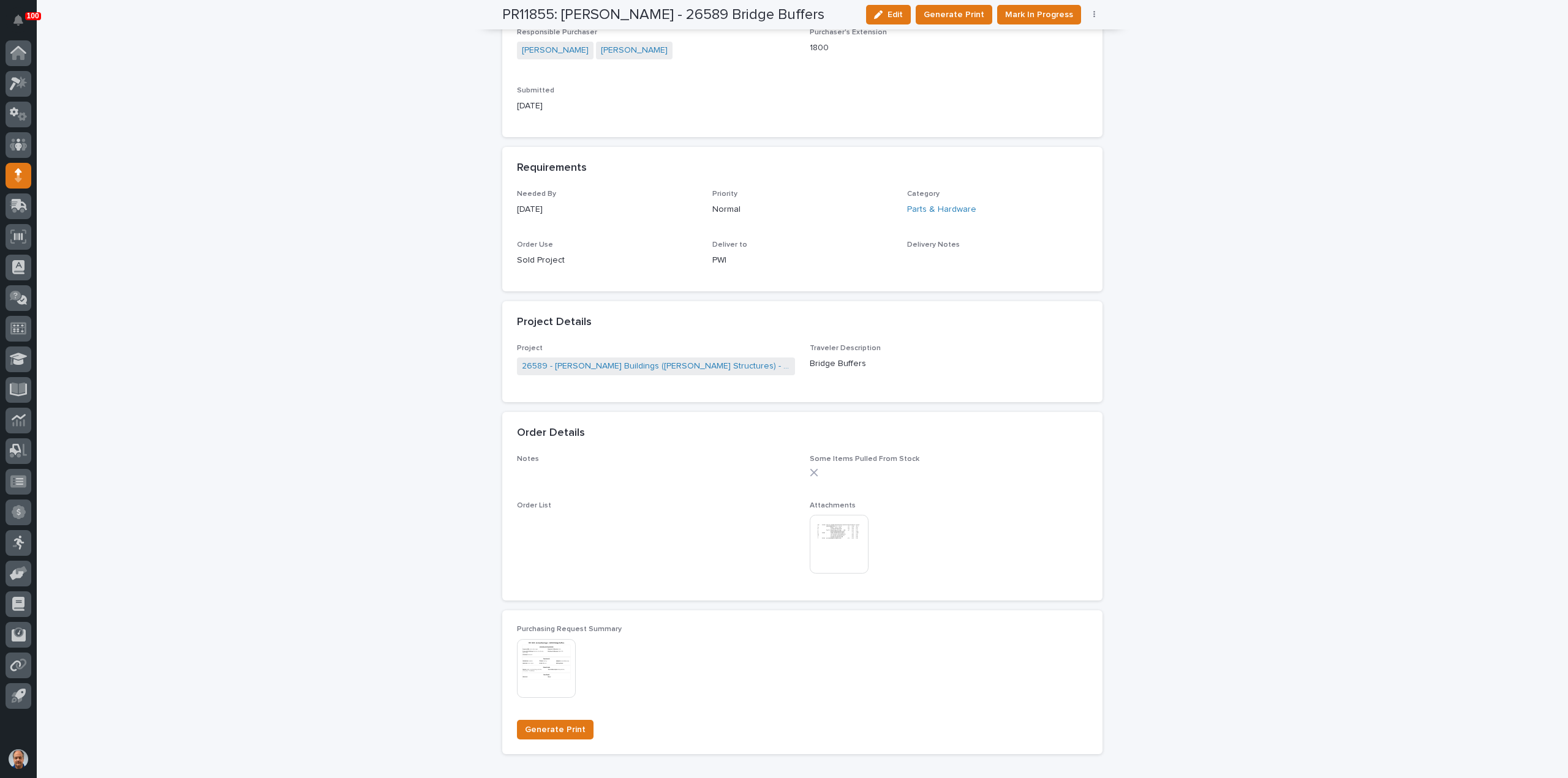
click at [836, 536] on img at bounding box center [838, 544] width 59 height 59
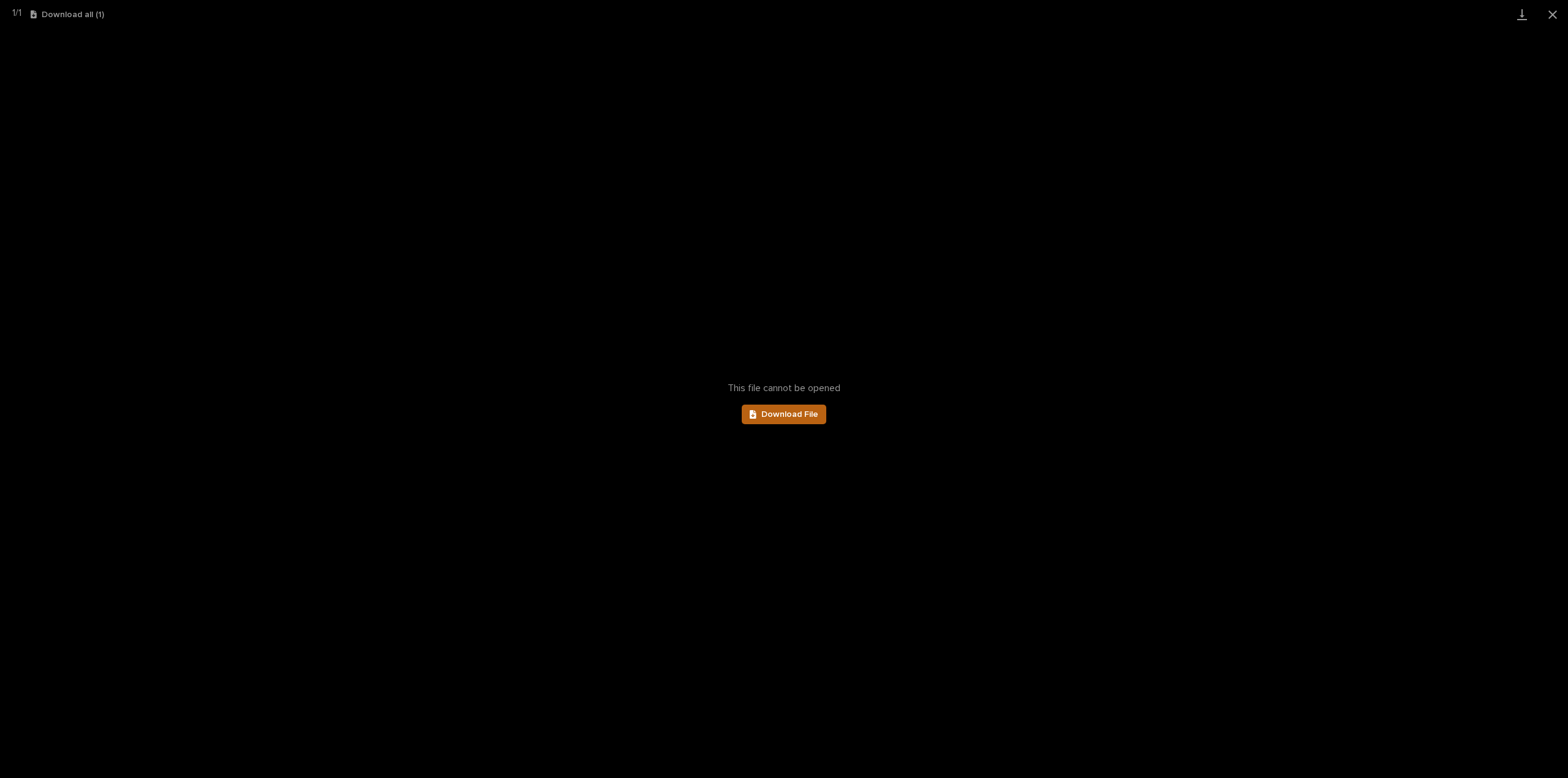
click at [792, 416] on span "Download File" at bounding box center [790, 414] width 57 height 8
click at [1550, 16] on button "Close gallery" at bounding box center [1552, 14] width 30 height 29
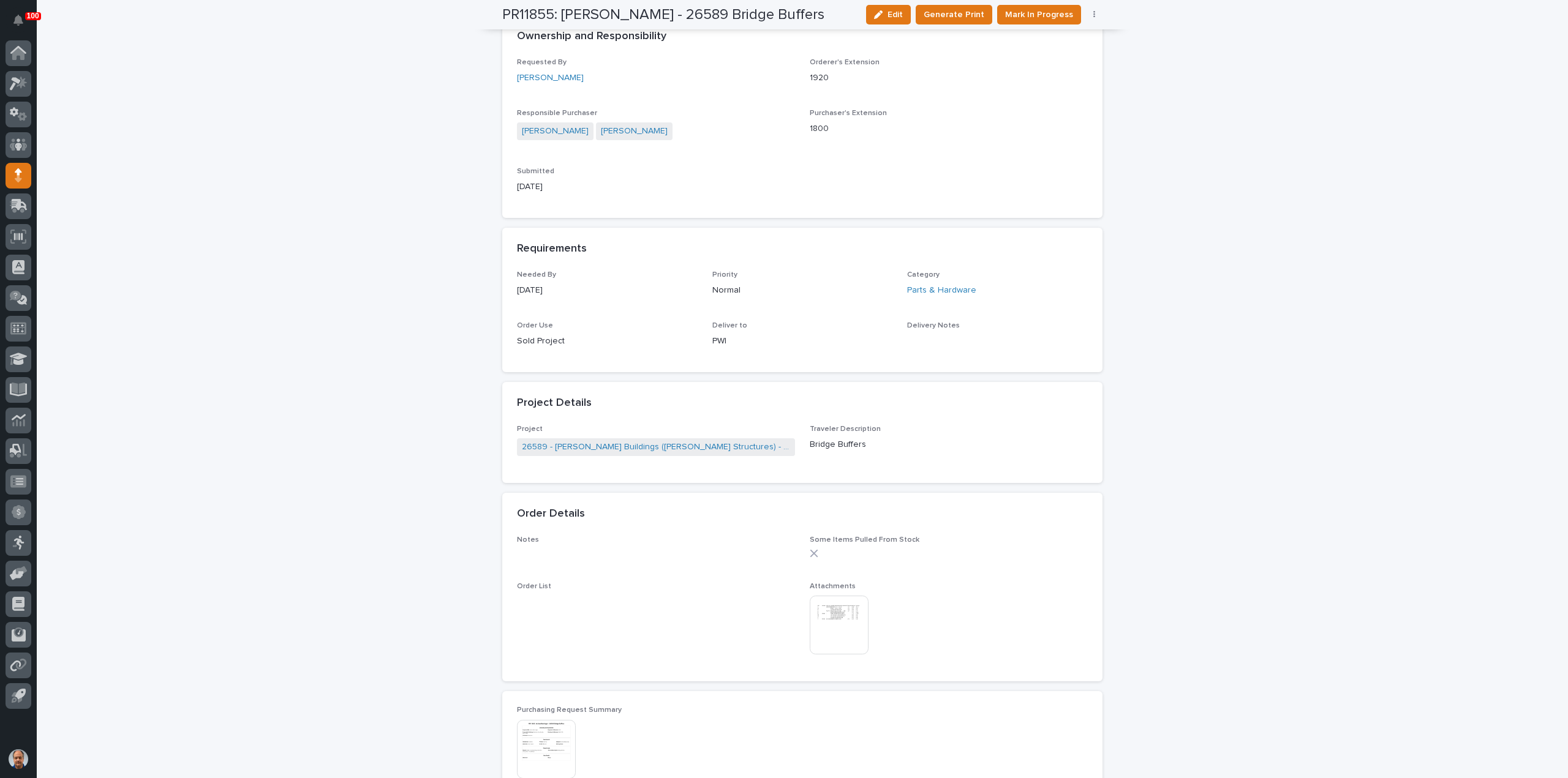
scroll to position [245, 0]
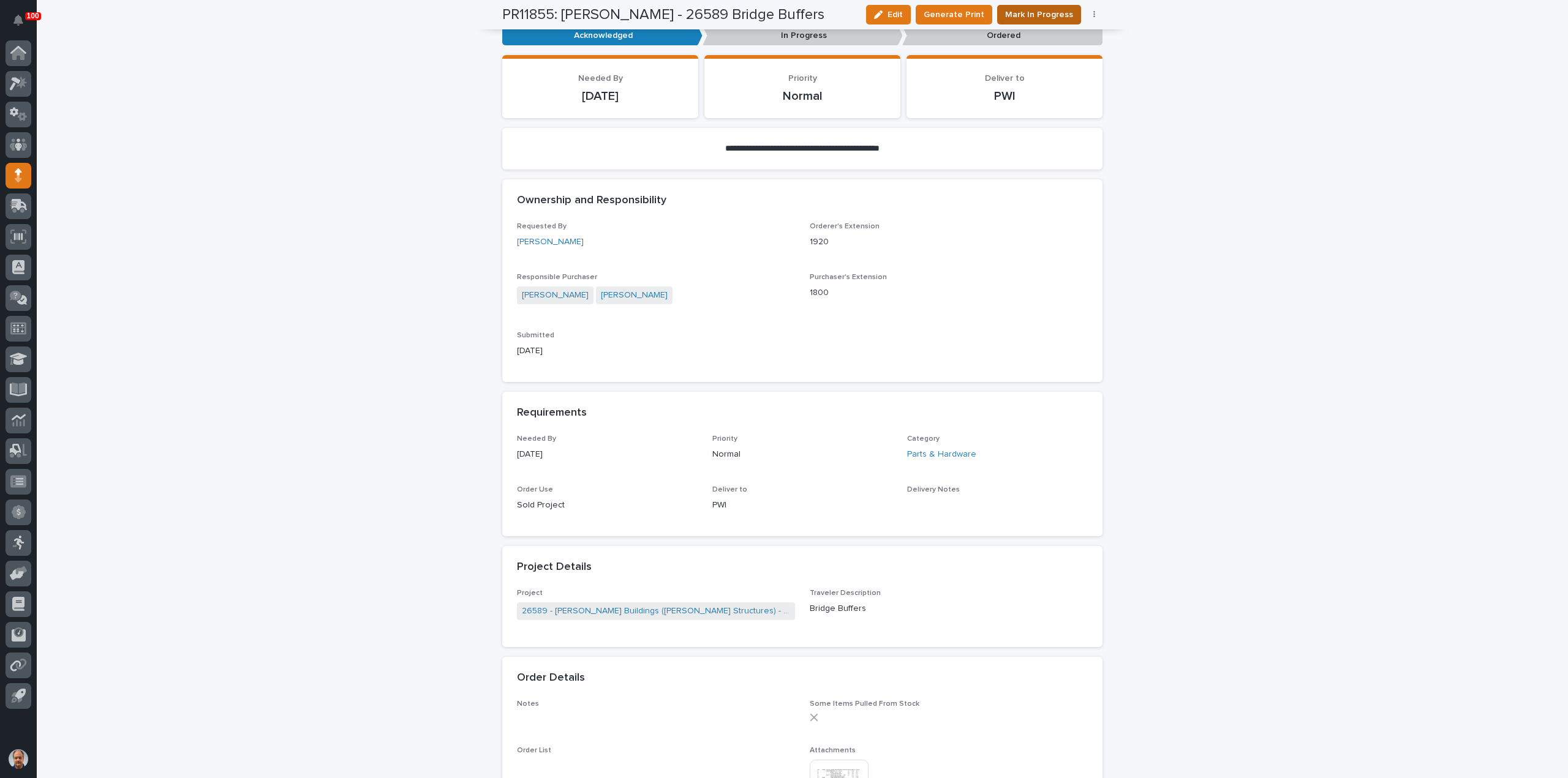
click at [1044, 13] on span "Mark In Progress" at bounding box center [1039, 14] width 68 height 12
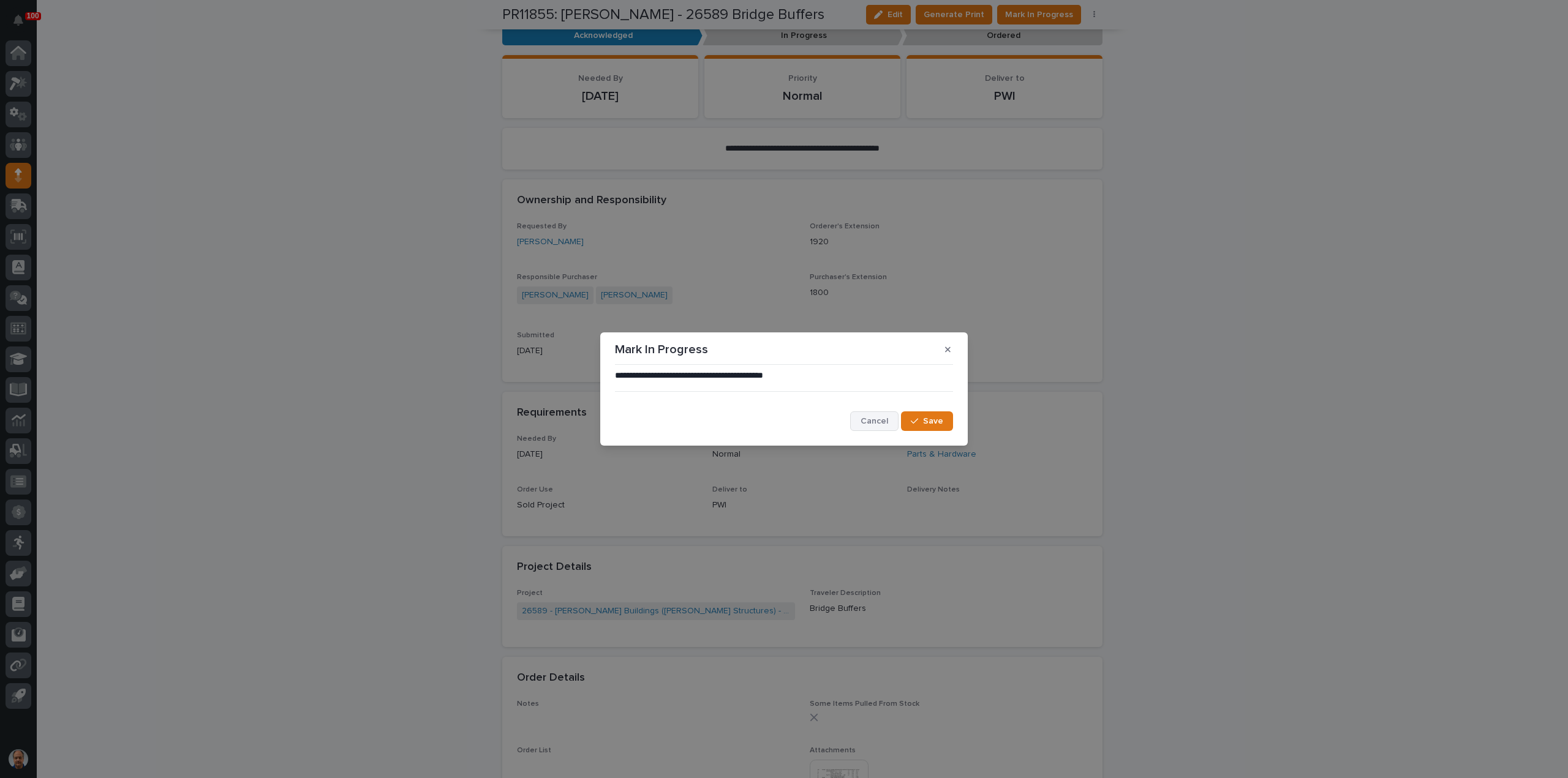
click at [887, 420] on span "Cancel" at bounding box center [874, 421] width 28 height 8
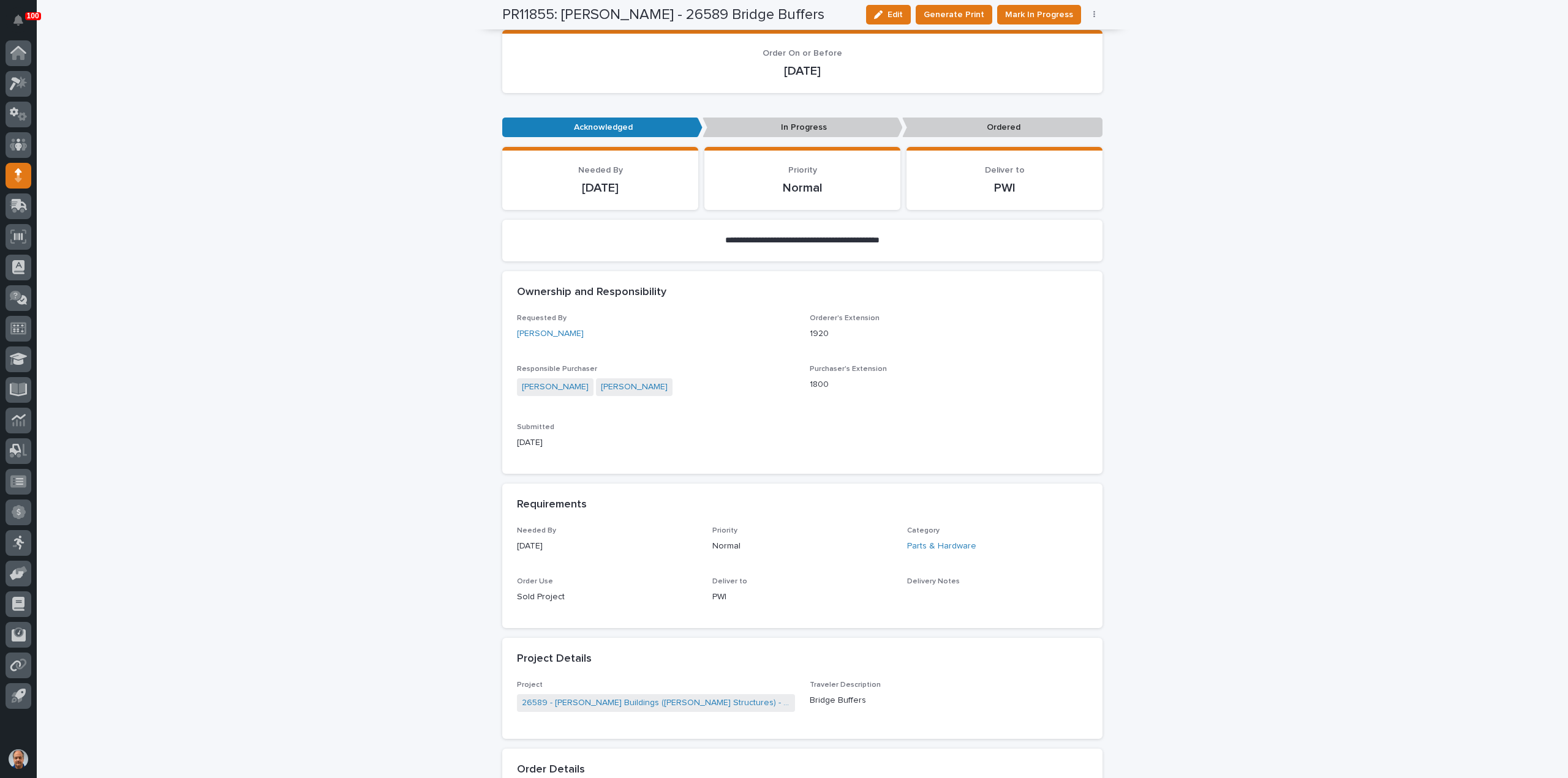
scroll to position [0, 0]
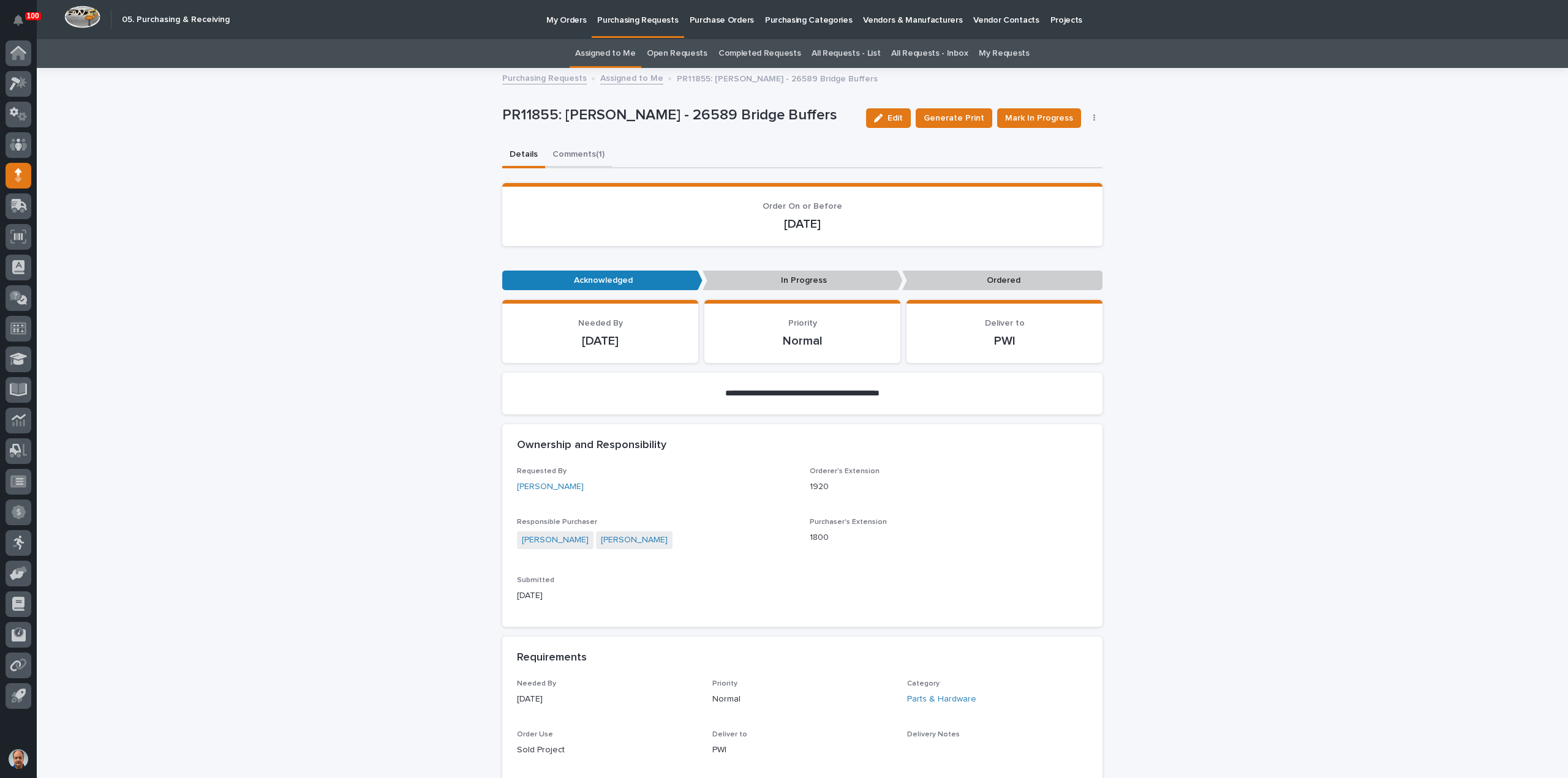
click at [568, 158] on button "Comments (1)" at bounding box center [578, 155] width 66 height 25
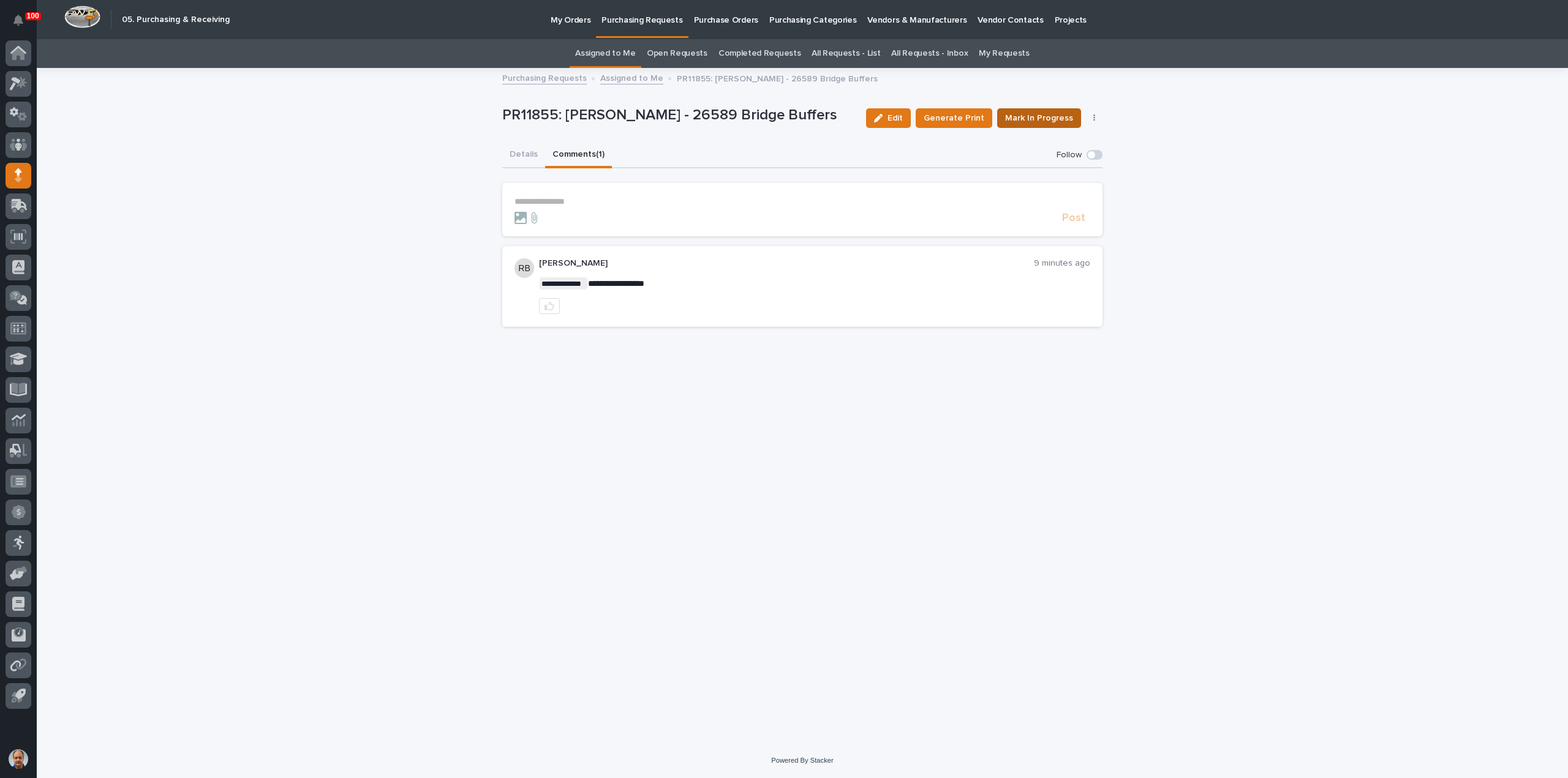
click at [1045, 114] on span "Mark In Progress" at bounding box center [1039, 118] width 68 height 12
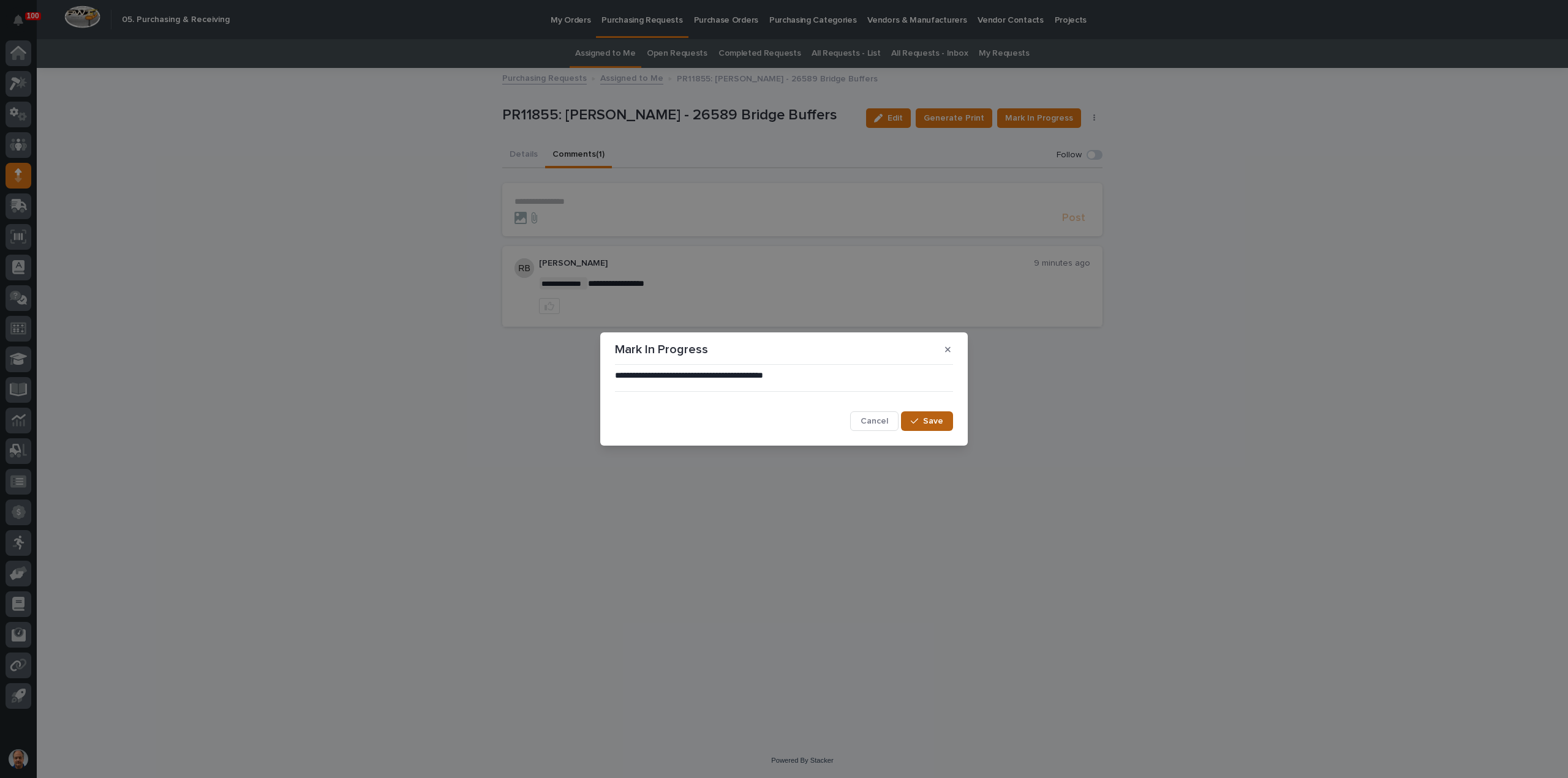
click at [925, 419] on span "Save" at bounding box center [933, 421] width 21 height 8
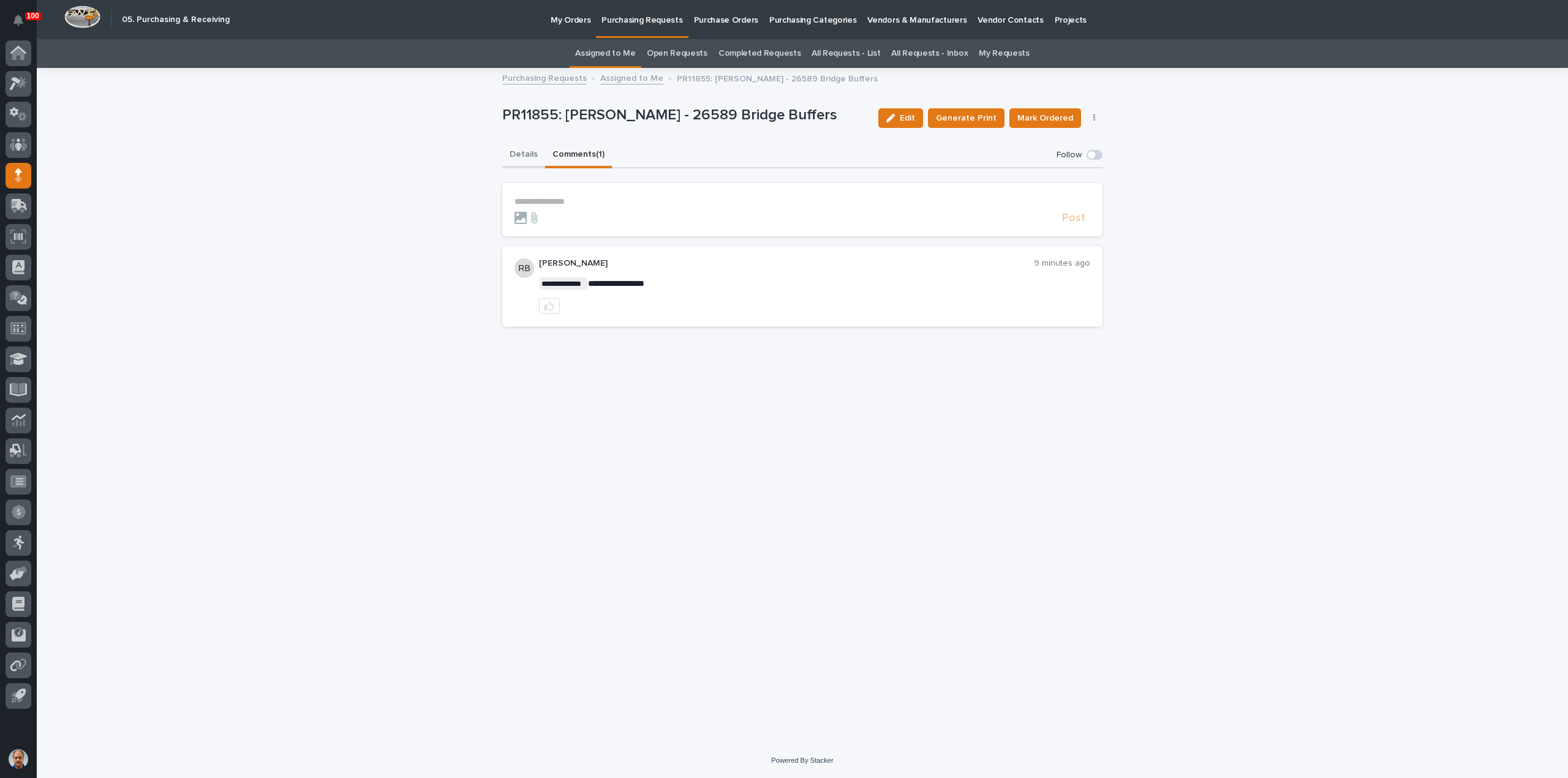
click at [515, 153] on button "Details" at bounding box center [523, 155] width 43 height 25
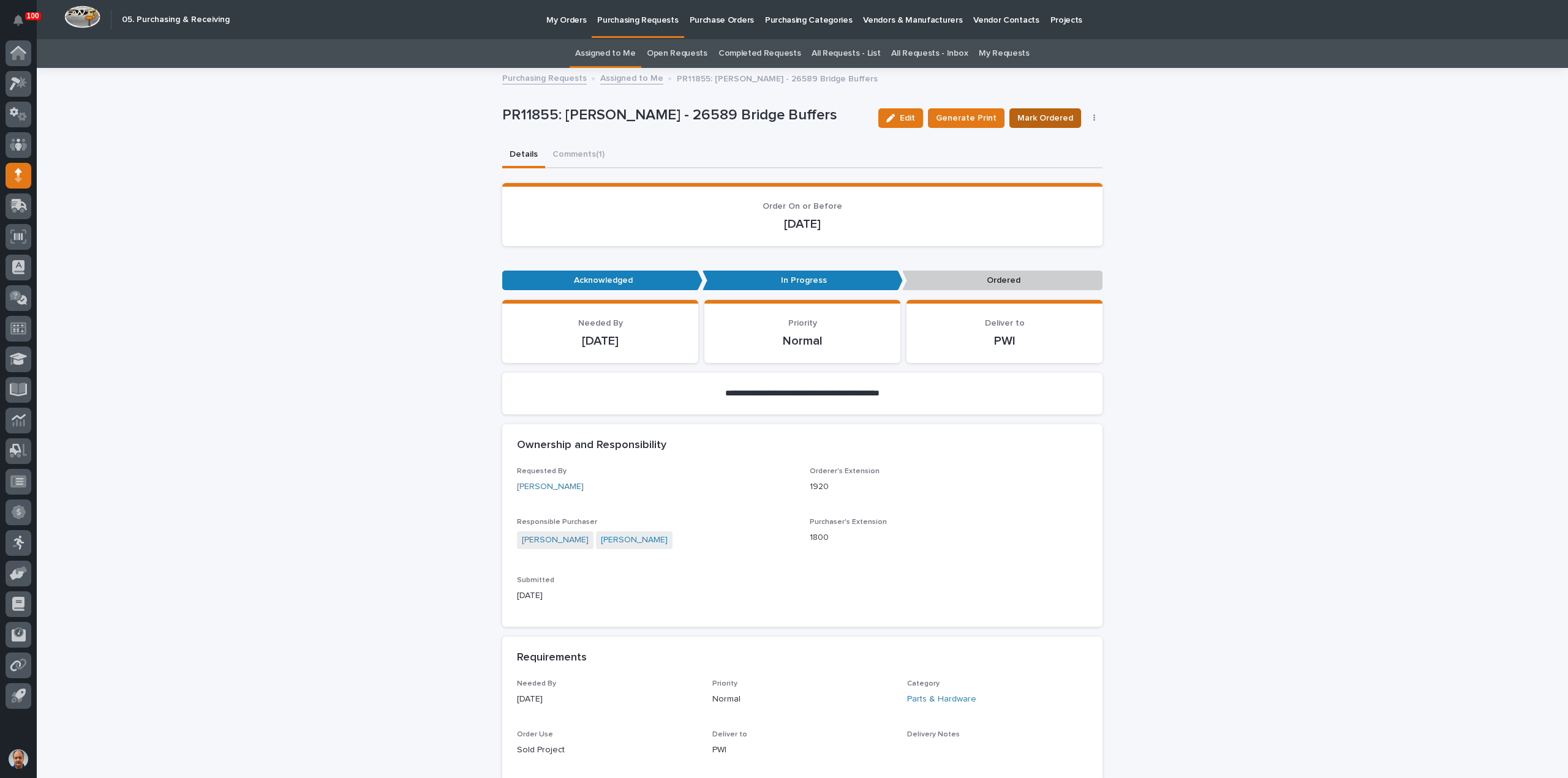
click at [1044, 117] on span "Mark Ordered" at bounding box center [1045, 118] width 56 height 12
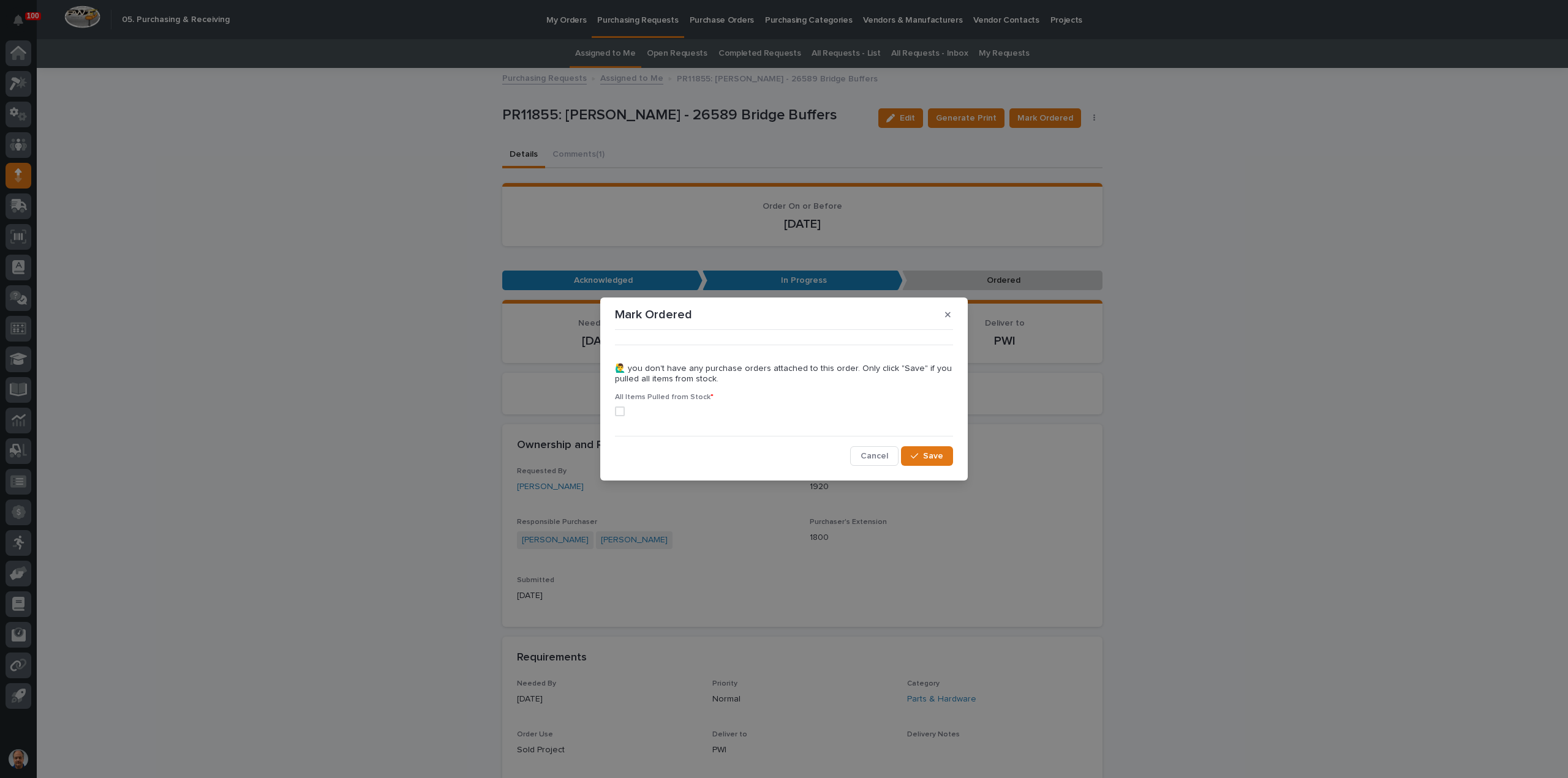
click at [619, 412] on span at bounding box center [620, 411] width 10 height 10
click at [924, 456] on span "Save" at bounding box center [933, 456] width 21 height 8
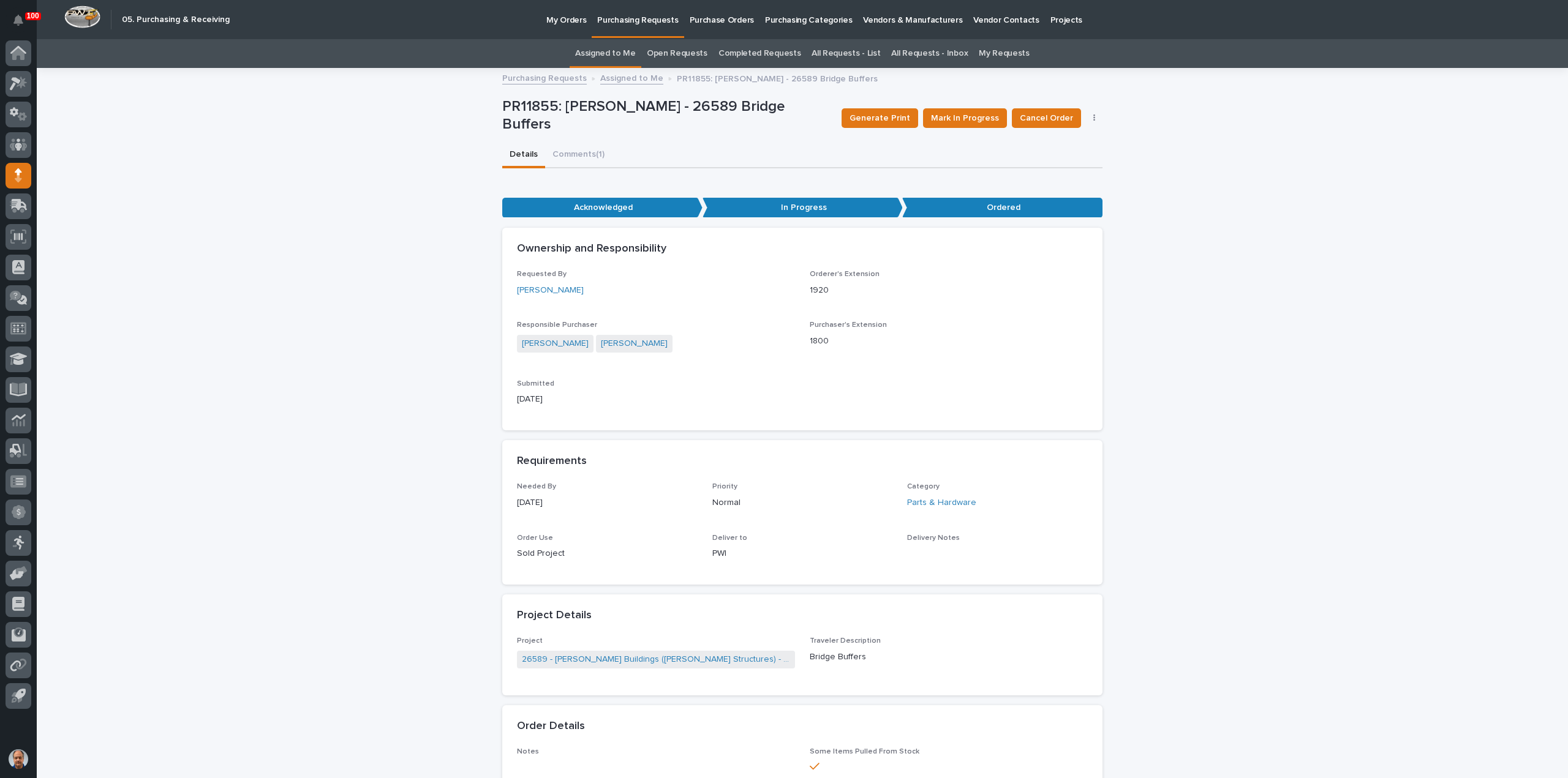
click at [630, 20] on p "Purchasing Requests" at bounding box center [638, 13] width 81 height 25
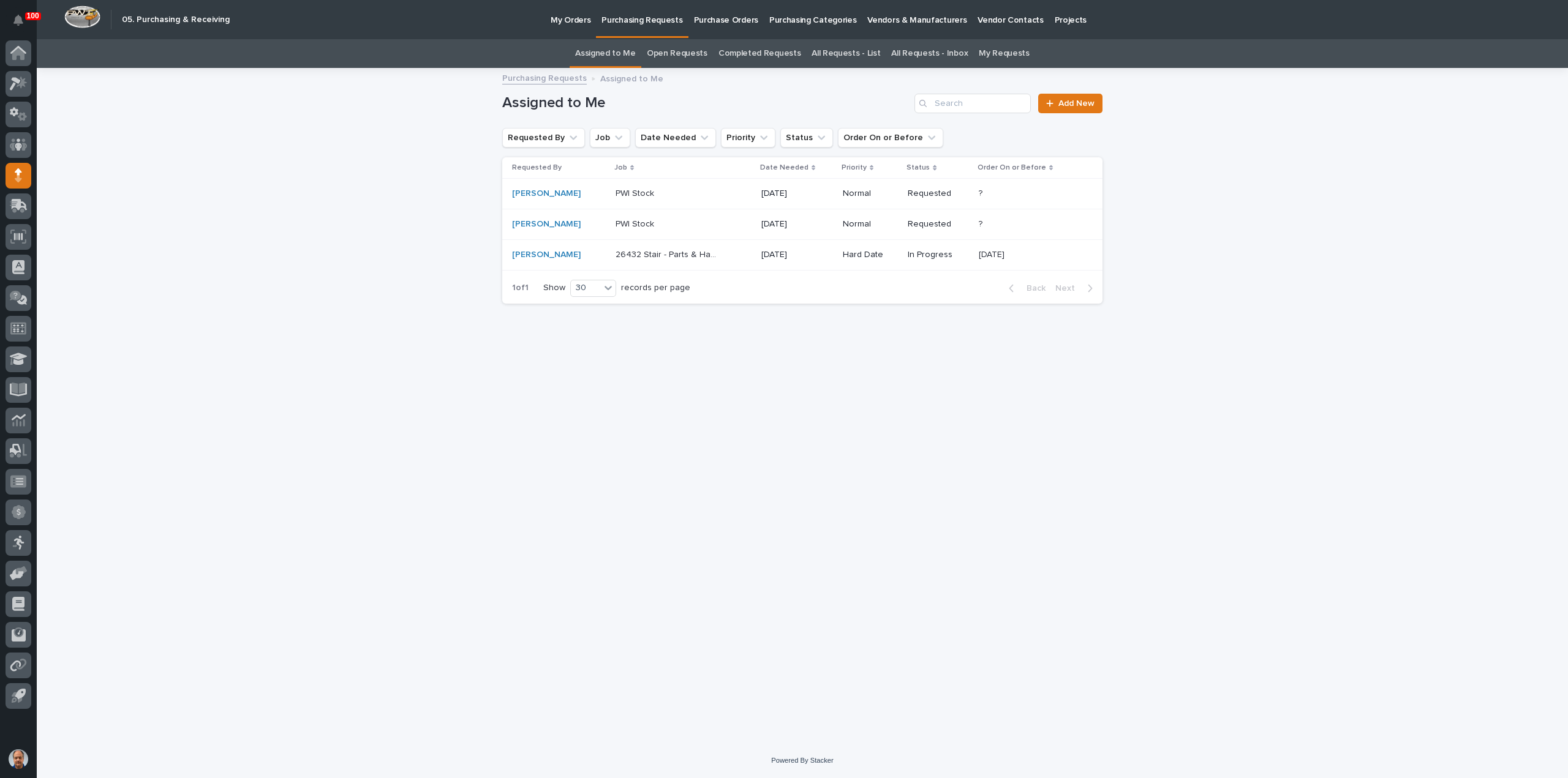
click at [657, 254] on p "26432 Stair - Parts & Hardware" at bounding box center [668, 254] width 105 height 13
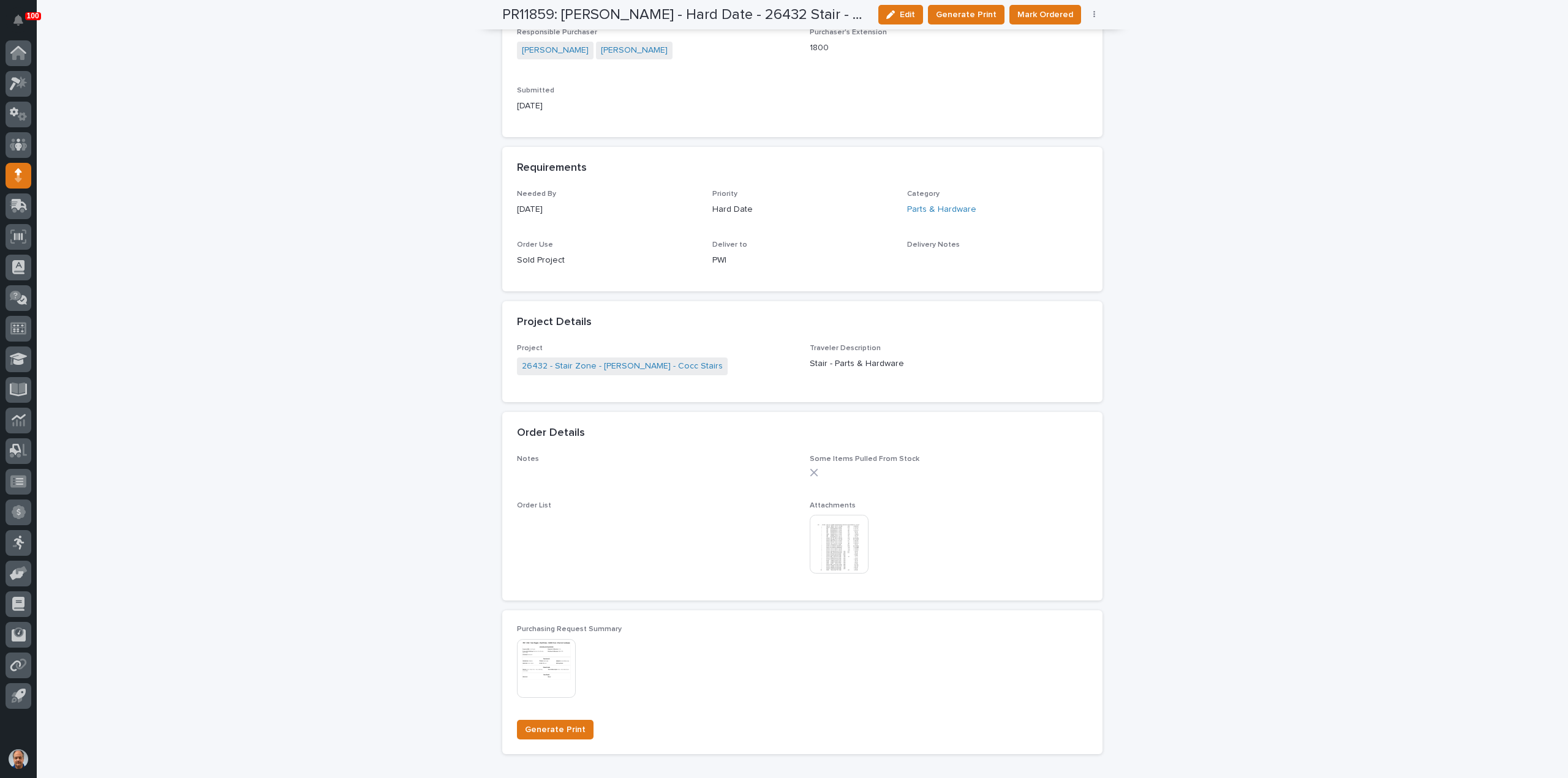
scroll to position [673, 0]
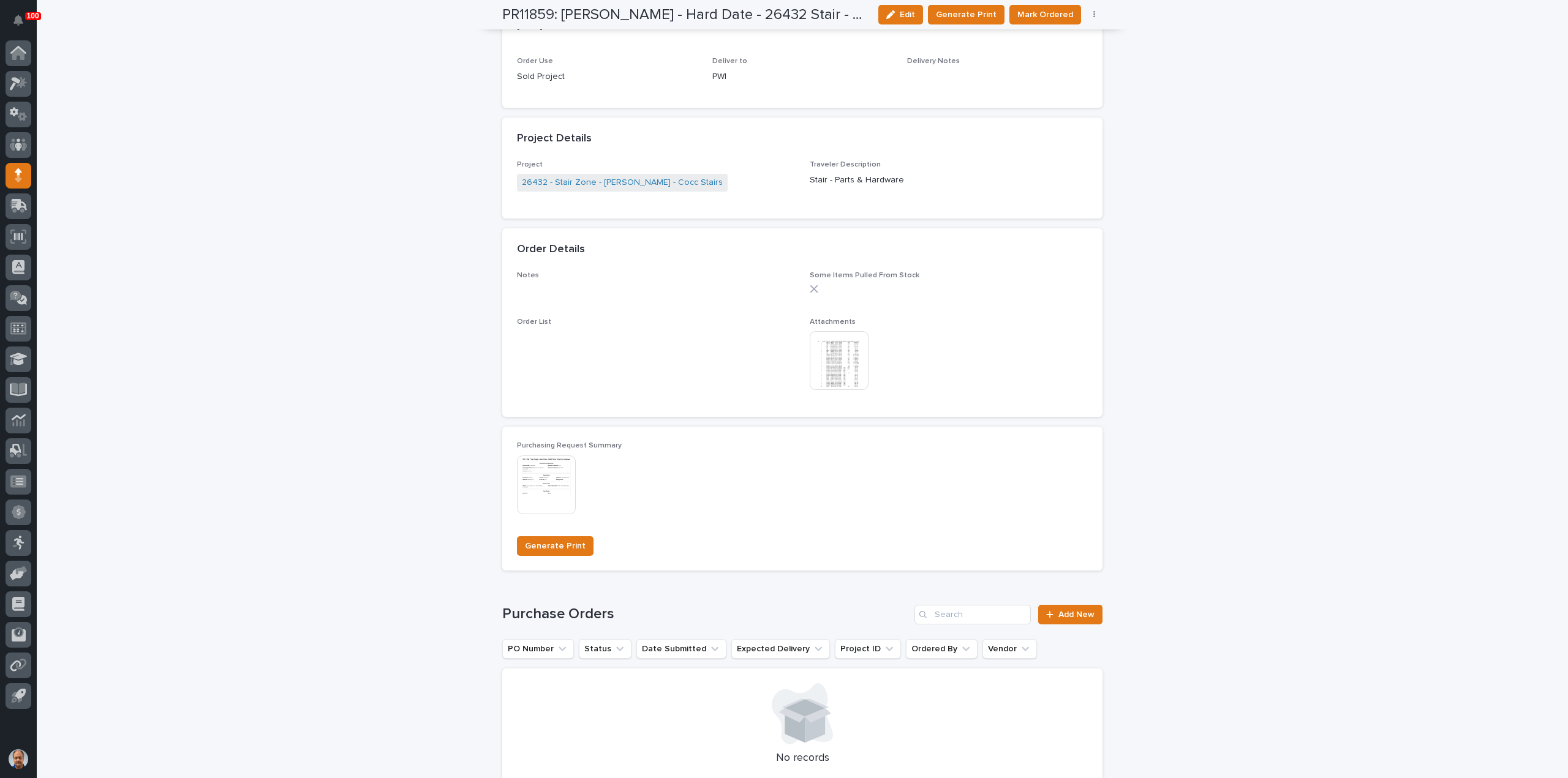
click at [841, 360] on img at bounding box center [838, 360] width 59 height 59
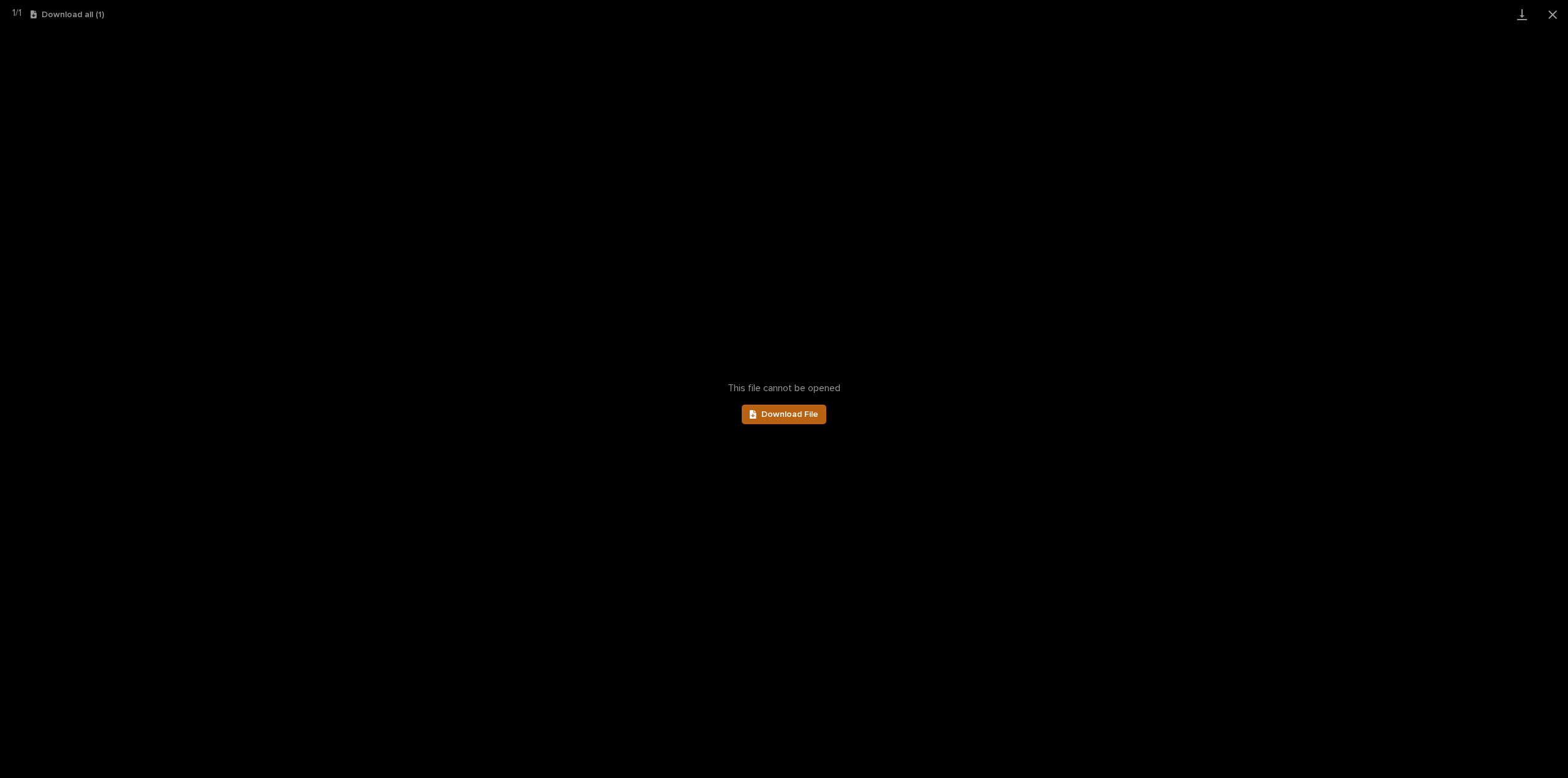
click at [788, 413] on span "Download File" at bounding box center [790, 414] width 57 height 8
click at [1550, 18] on button "Close gallery" at bounding box center [1552, 14] width 30 height 29
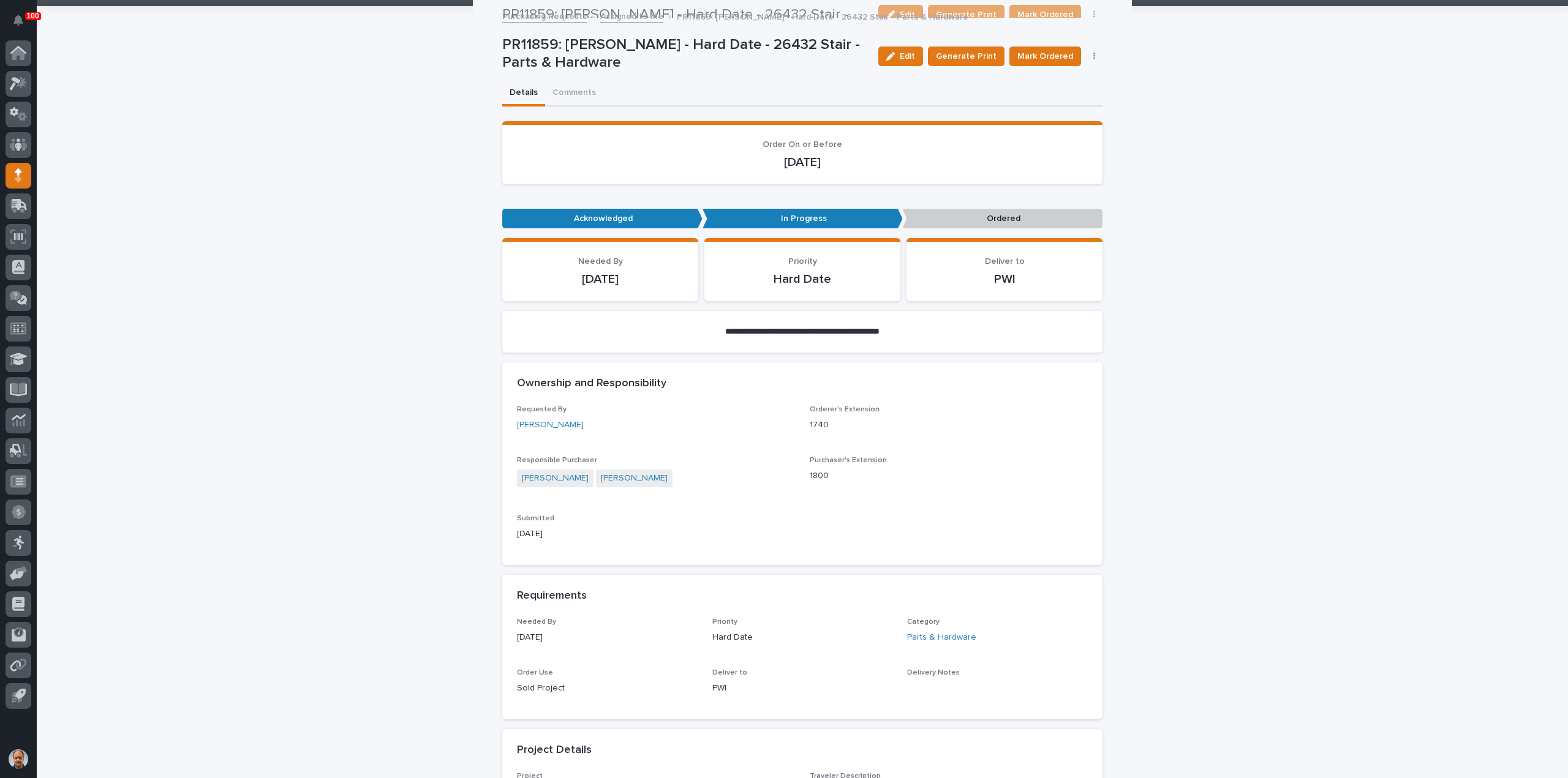
scroll to position [61, 0]
click at [1044, 55] on span "Mark Ordered" at bounding box center [1045, 57] width 56 height 12
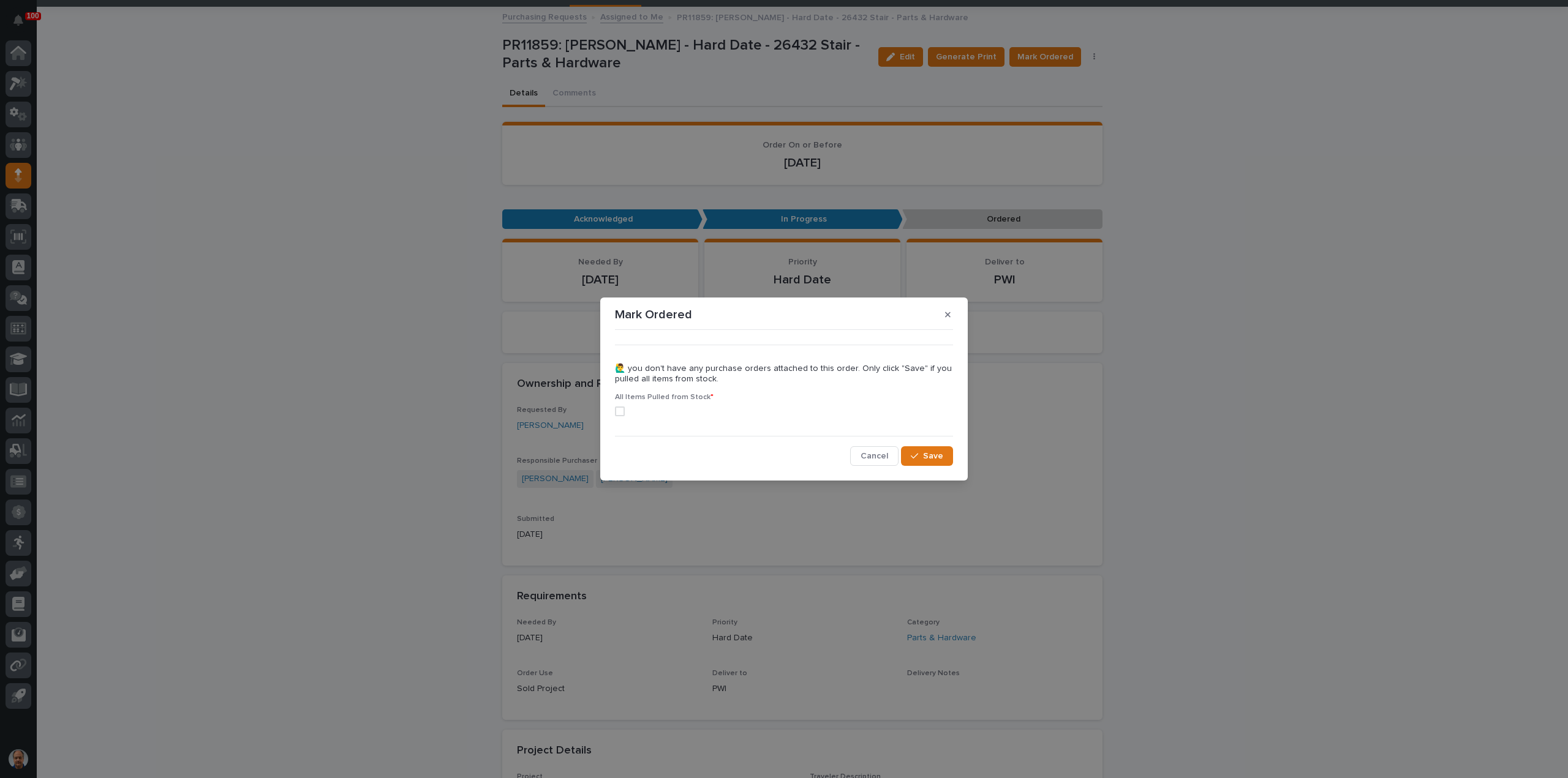
drag, startPoint x: 621, startPoint y: 410, endPoint x: 661, endPoint y: 411, distance: 40.0
click at [621, 410] on span at bounding box center [620, 411] width 10 height 10
click at [939, 451] on button "Save" at bounding box center [927, 456] width 52 height 20
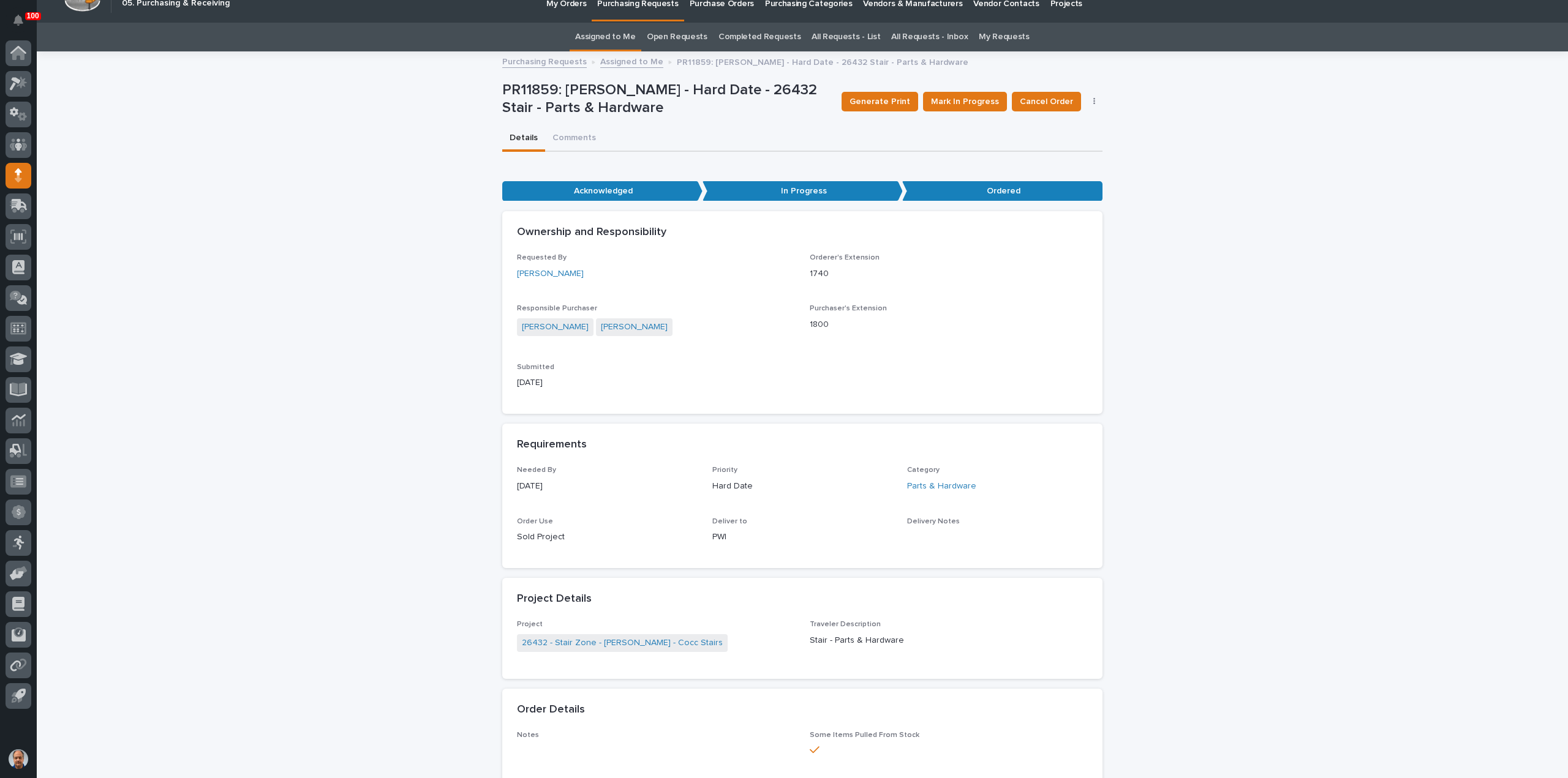
scroll to position [0, 0]
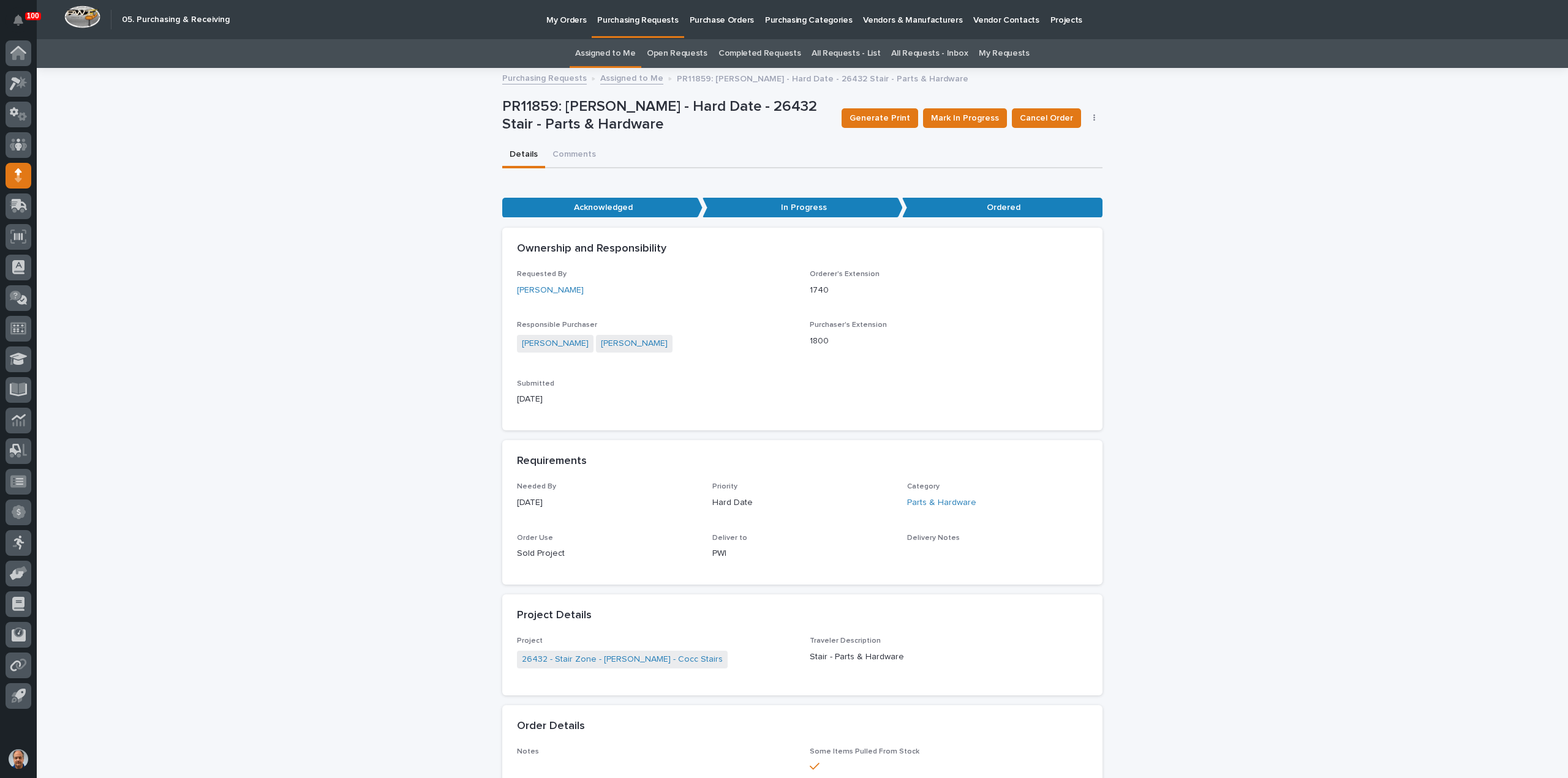
click at [575, 20] on p "My Orders" at bounding box center [566, 13] width 40 height 25
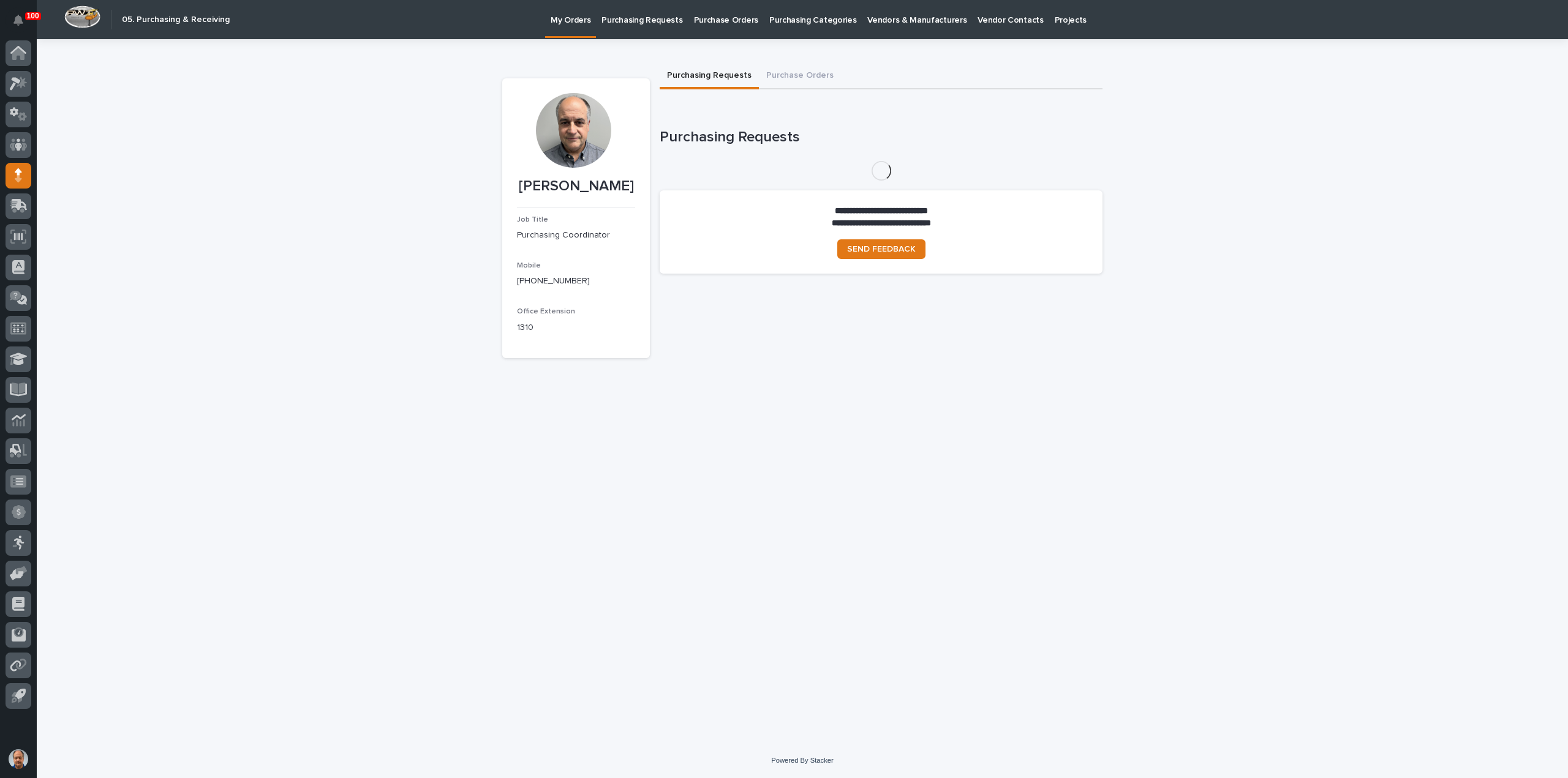
click at [634, 16] on p "Purchasing Requests" at bounding box center [642, 13] width 81 height 25
